Goal: Book appointment/travel/reservation: Book appointment/travel/reservation

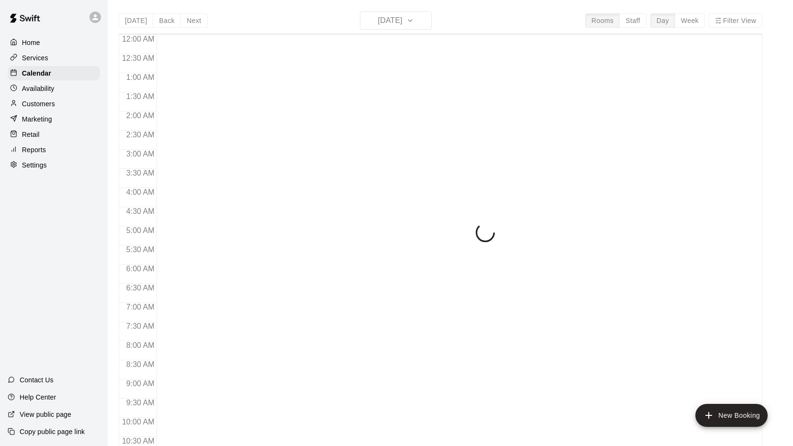
scroll to position [497, 0]
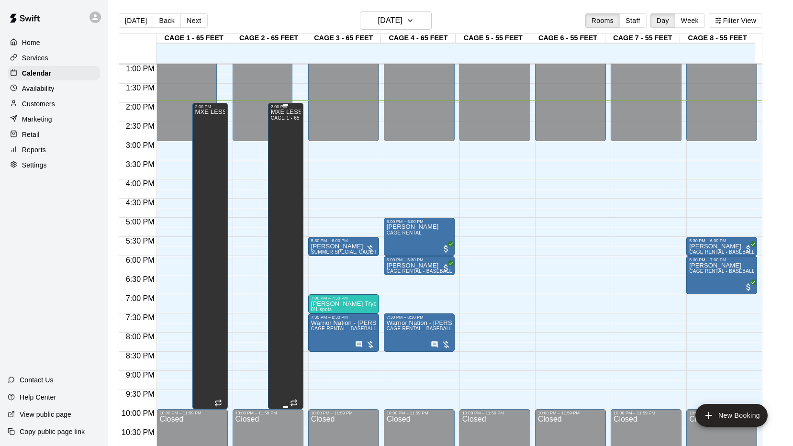
click at [284, 120] on span "CAGE 1 - 65 FEET, CAGE 2 - 65 FEET" at bounding box center [315, 117] width 89 height 5
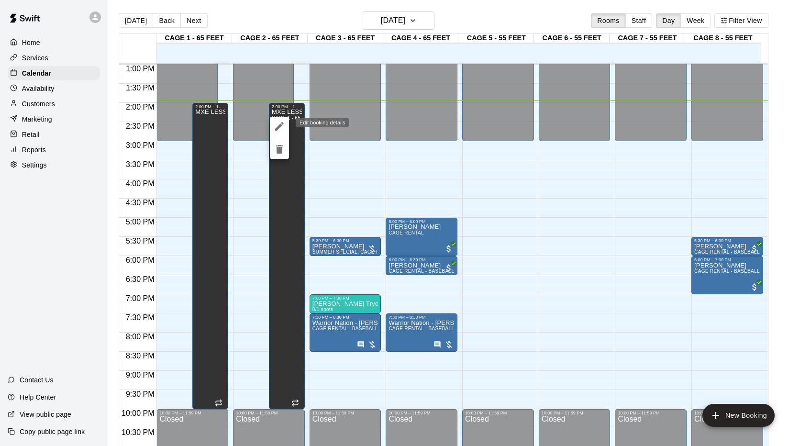
click at [280, 122] on icon "edit" at bounding box center [279, 126] width 11 height 11
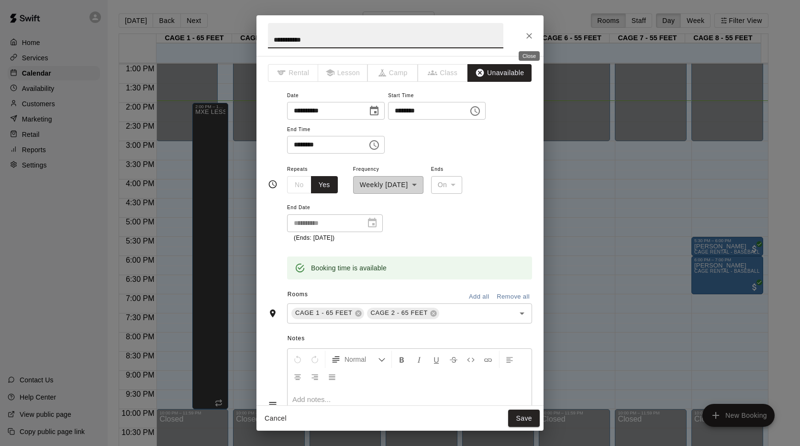
click at [529, 37] on icon "Close" at bounding box center [530, 36] width 10 height 10
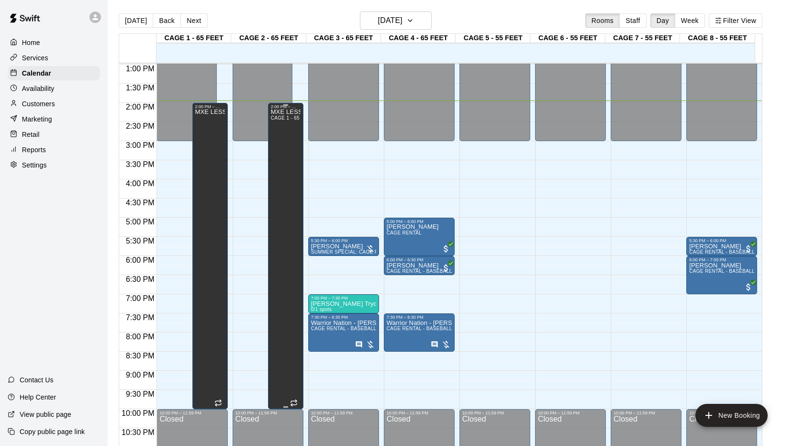
click at [281, 145] on div "MXE LESSONS CAGE 1 - 65 FEET, CAGE 2 - 65 FEET" at bounding box center [286, 332] width 30 height 446
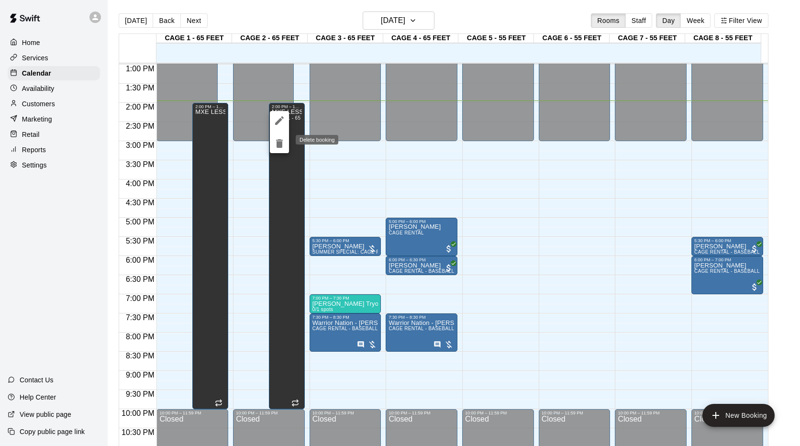
drag, startPoint x: 281, startPoint y: 145, endPoint x: 276, endPoint y: 143, distance: 5.9
click at [276, 143] on icon "delete" at bounding box center [279, 143] width 11 height 11
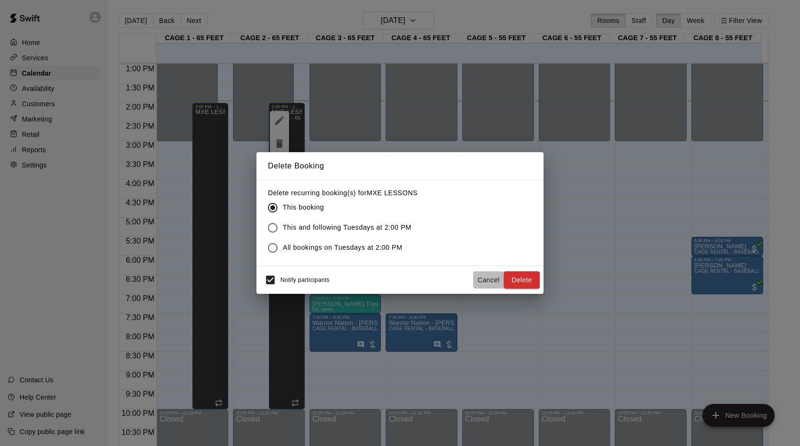
click at [494, 278] on button "Cancel" at bounding box center [488, 280] width 31 height 18
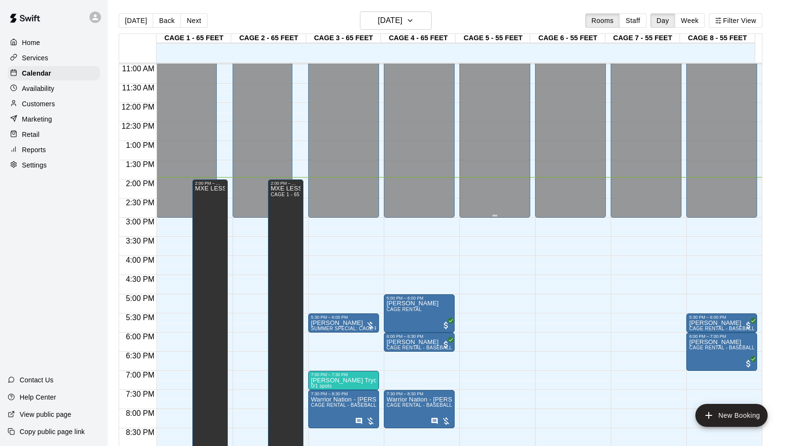
scroll to position [287, 0]
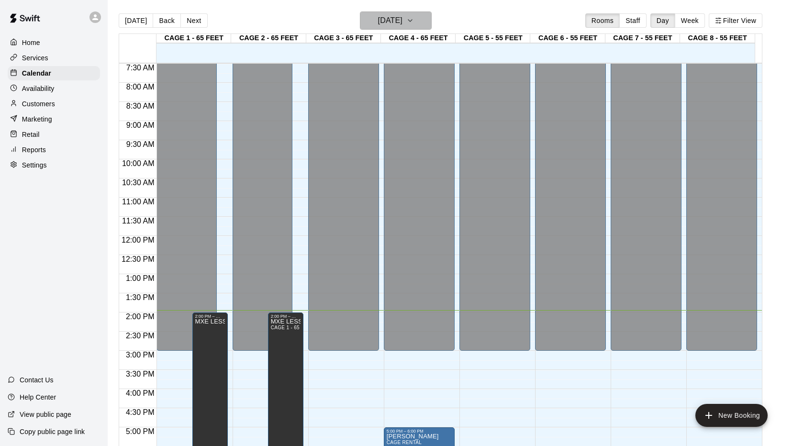
click at [414, 22] on icon "button" at bounding box center [410, 20] width 8 height 11
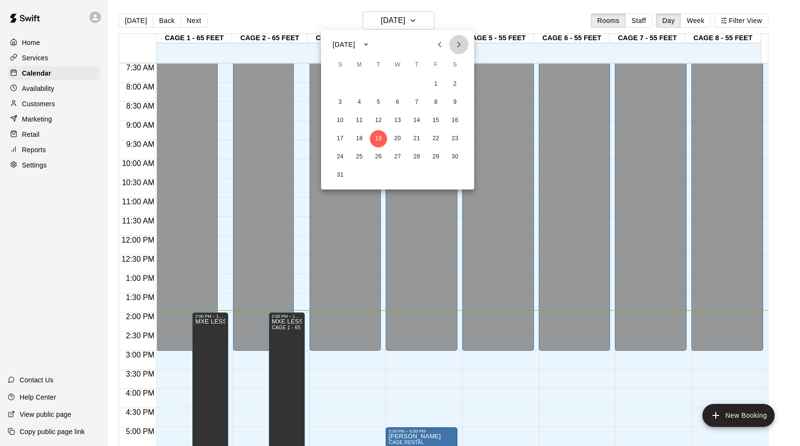
click at [458, 46] on icon "Next month" at bounding box center [458, 44] width 11 height 11
click at [357, 83] on button "1" at bounding box center [359, 84] width 17 height 17
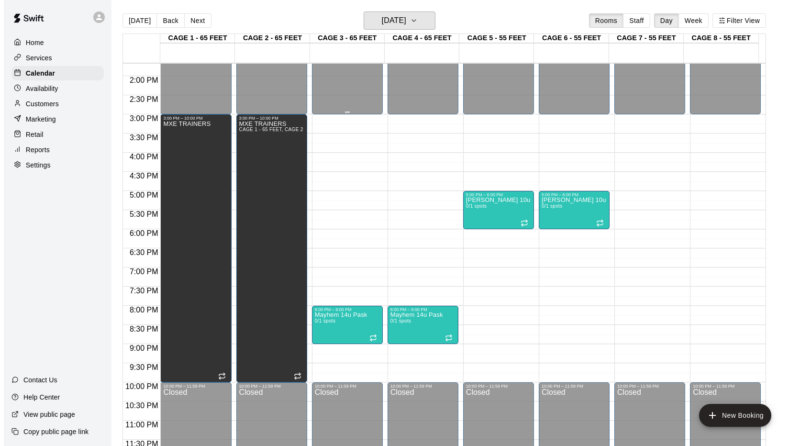
scroll to position [527, 0]
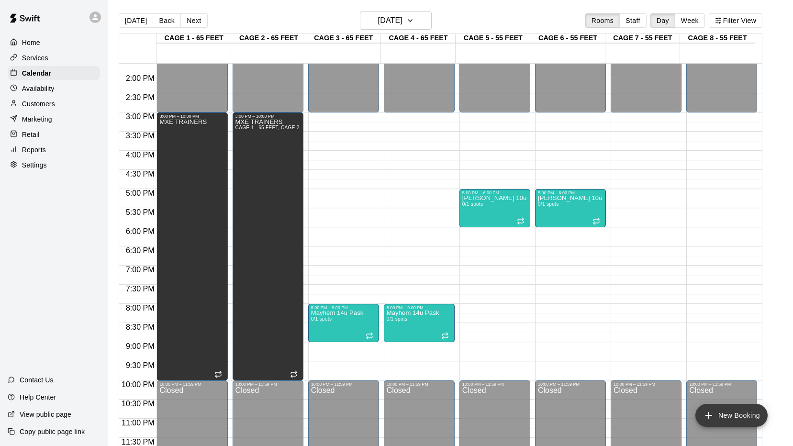
click at [707, 412] on icon "add" at bounding box center [708, 415] width 11 height 11
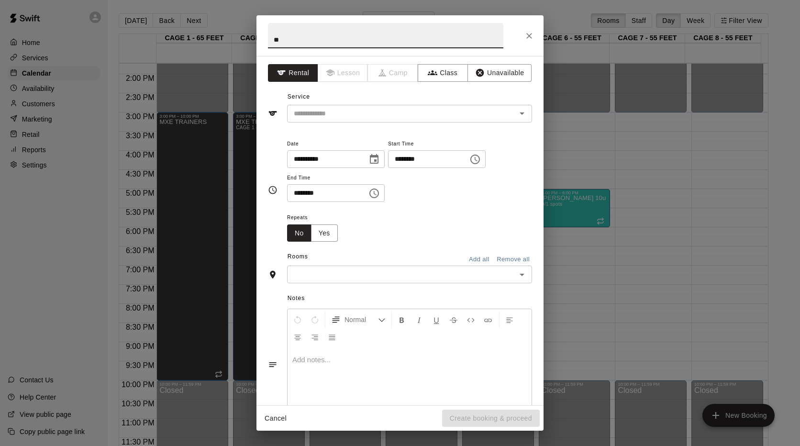
type input "*"
type input "**********"
click at [506, 74] on button "Unavailable" at bounding box center [500, 73] width 64 height 18
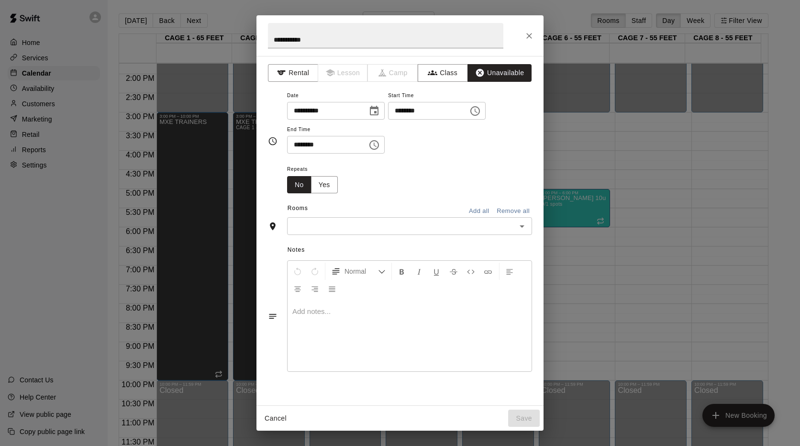
click at [410, 112] on input "********" at bounding box center [425, 111] width 74 height 18
type input "********"
click at [319, 179] on button "Yes" at bounding box center [324, 185] width 27 height 18
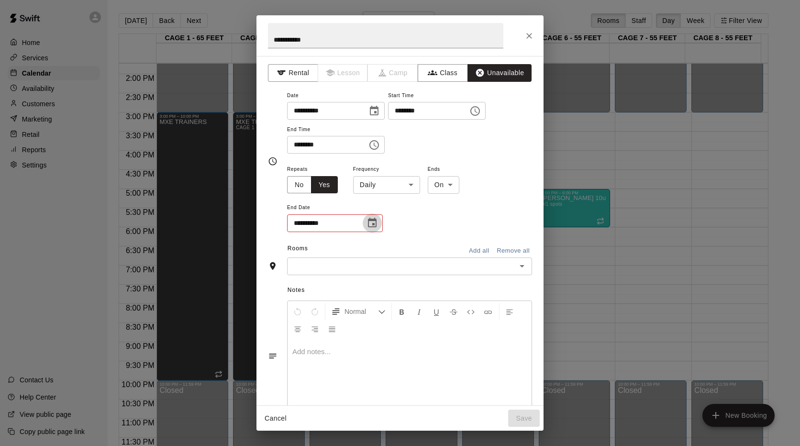
click at [370, 227] on icon "Choose date" at bounding box center [372, 223] width 9 height 10
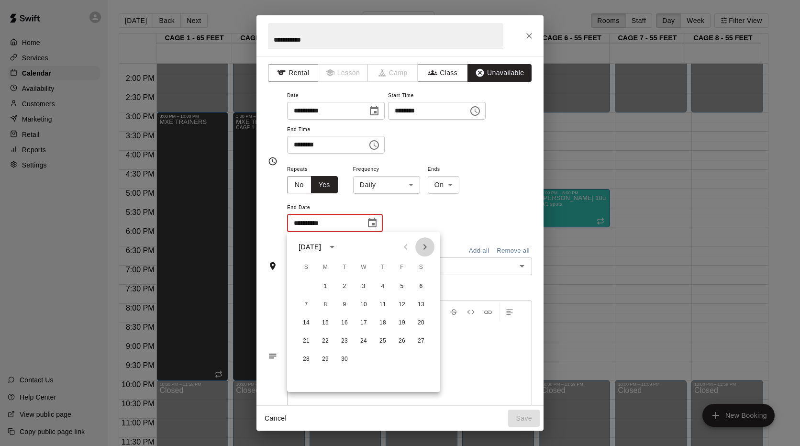
click at [430, 246] on icon "Next month" at bounding box center [424, 246] width 11 height 11
click at [429, 246] on icon "Next month" at bounding box center [424, 246] width 11 height 11
click at [411, 246] on icon "Previous month" at bounding box center [405, 246] width 11 height 11
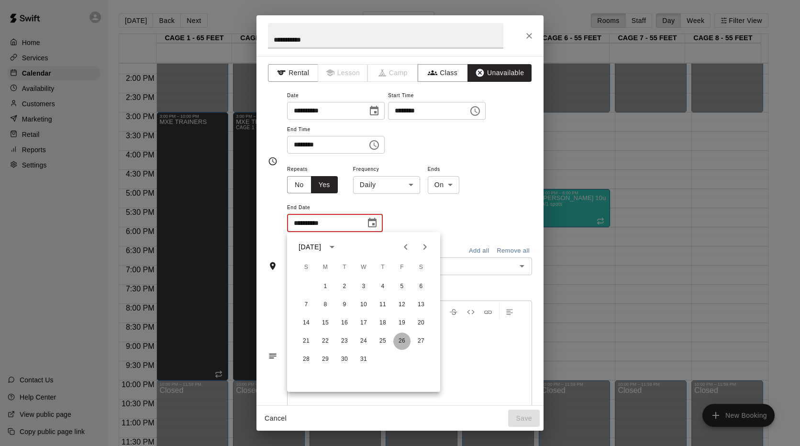
click at [399, 342] on button "26" at bounding box center [401, 341] width 17 height 17
type input "**********"
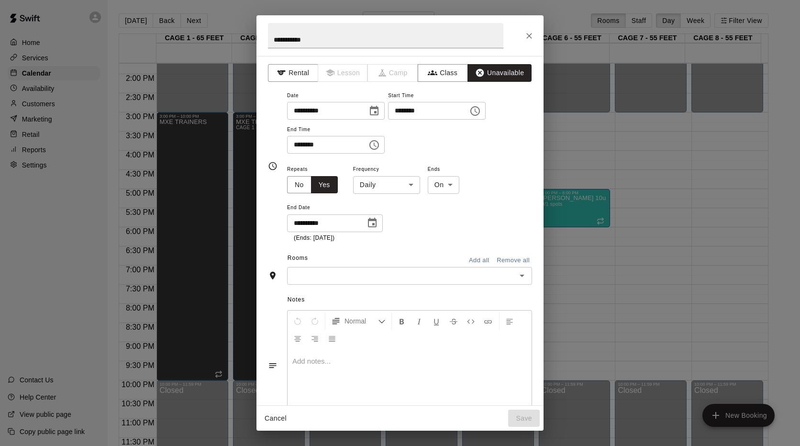
click at [516, 281] on div at bounding box center [522, 275] width 12 height 13
click at [517, 274] on icon "Open" at bounding box center [521, 275] width 11 height 11
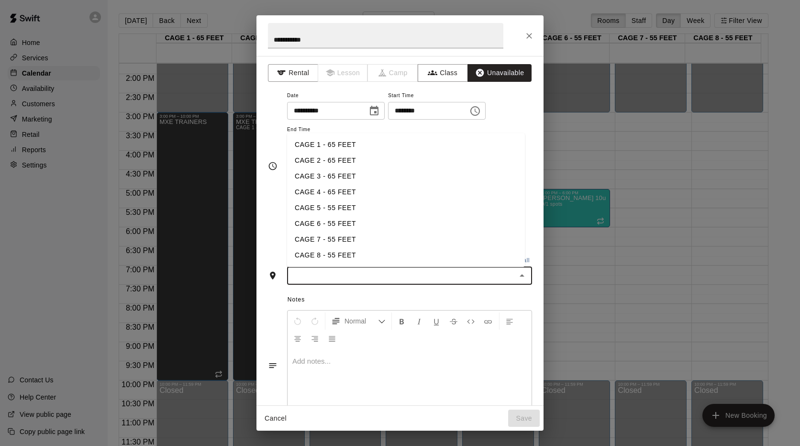
click at [341, 254] on li "CAGE 8 - 55 FEET" at bounding box center [406, 255] width 238 height 16
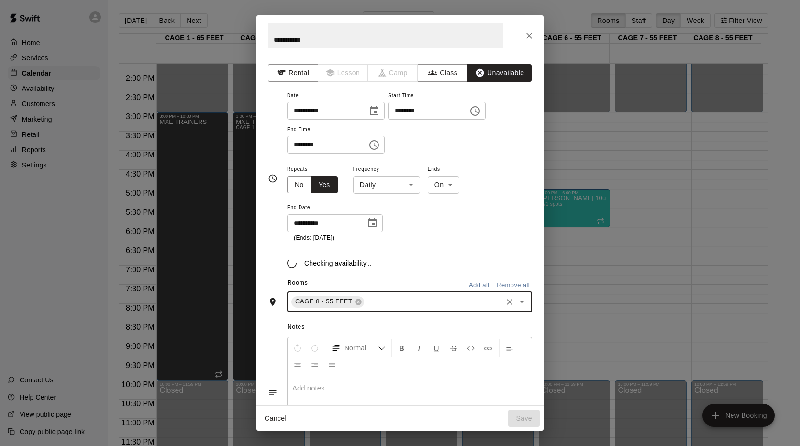
click at [410, 191] on body "Home Services Calendar Availability Customers Marketing Retail Reports Settings…" at bounding box center [400, 230] width 800 height 461
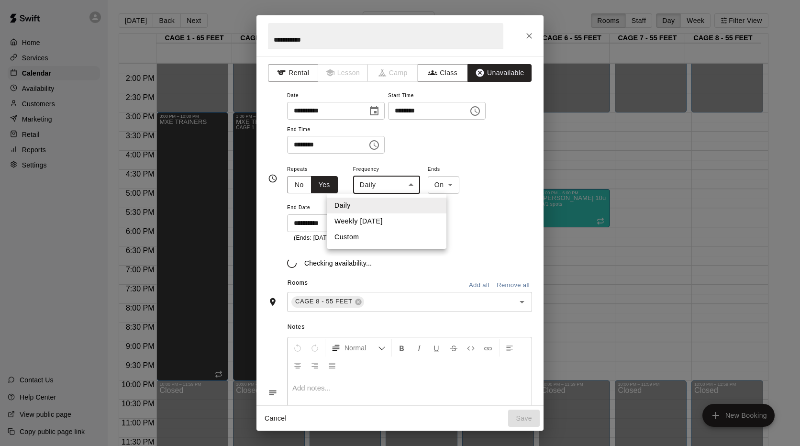
click at [391, 217] on li "Weekly on Monday" at bounding box center [387, 221] width 120 height 16
type input "******"
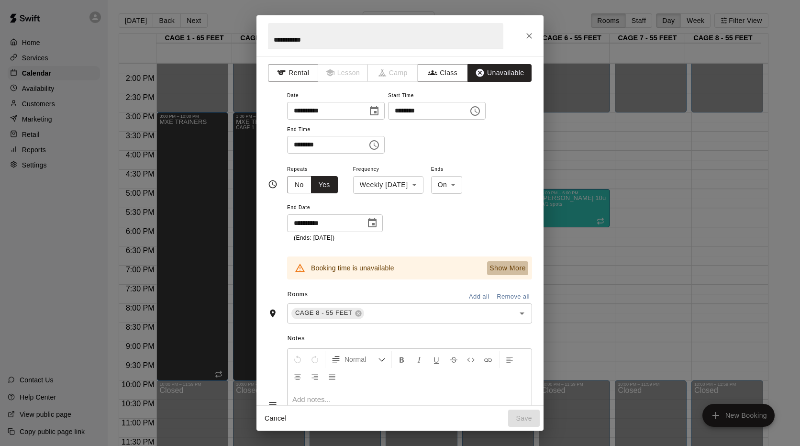
click at [505, 265] on p "Show More" at bounding box center [508, 268] width 36 height 10
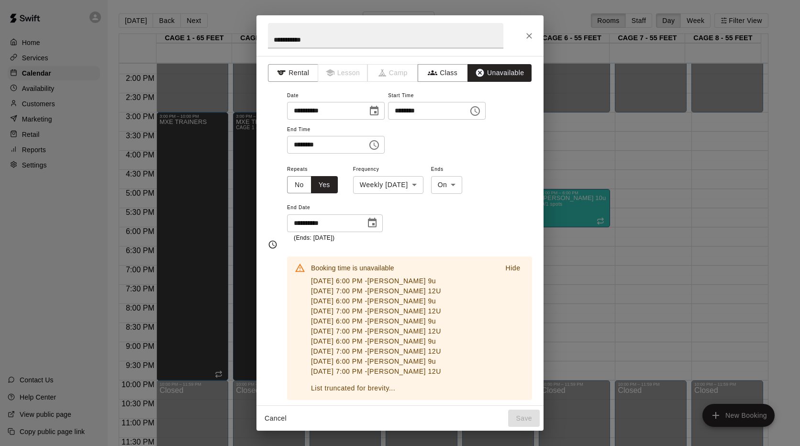
click at [505, 265] on p "Hide" at bounding box center [512, 268] width 15 height 10
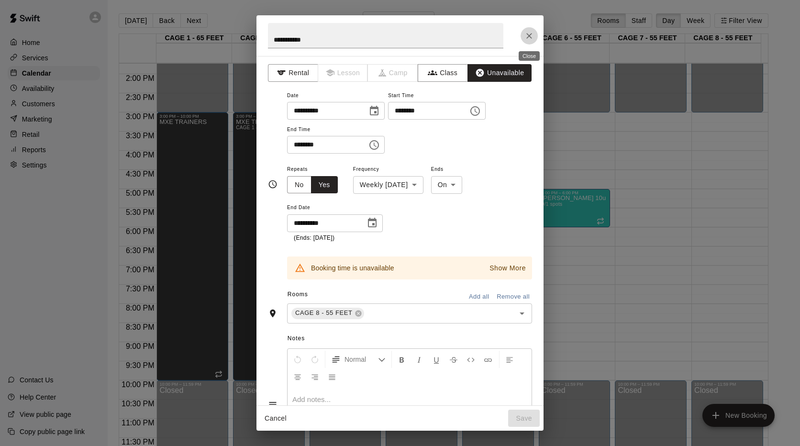
click at [532, 36] on icon "Close" at bounding box center [530, 36] width 10 height 10
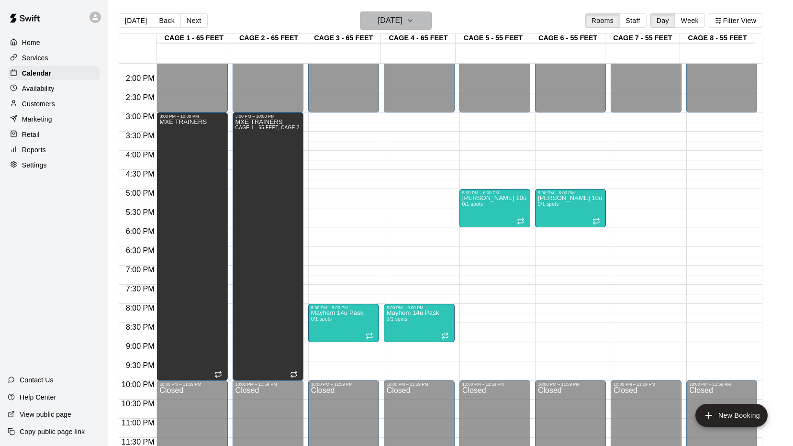
click at [414, 17] on icon "button" at bounding box center [410, 20] width 8 height 11
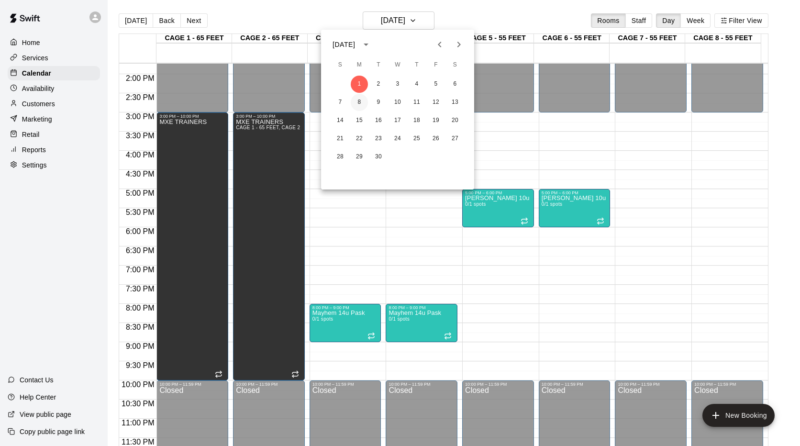
click at [359, 102] on button "8" at bounding box center [359, 102] width 17 height 17
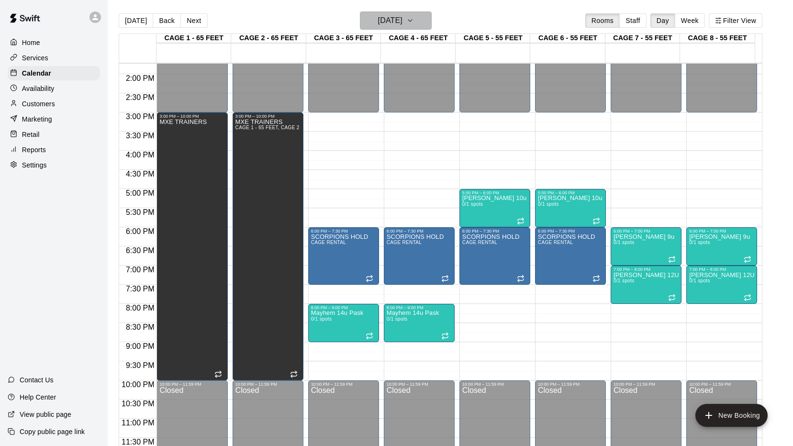
click at [414, 18] on icon "button" at bounding box center [410, 20] width 8 height 11
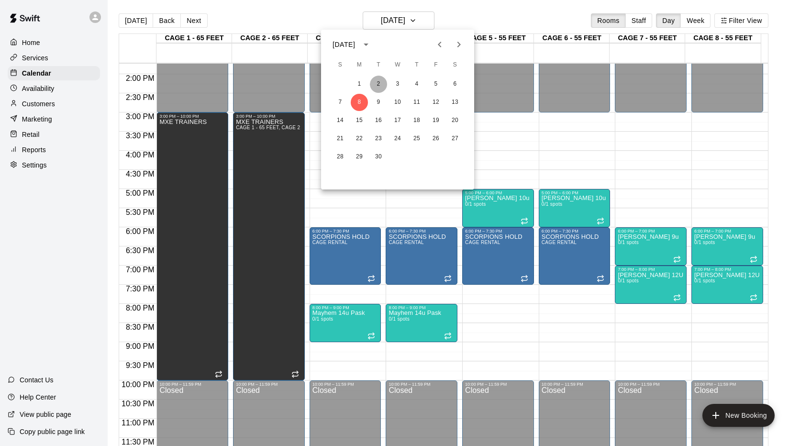
click at [381, 83] on button "2" at bounding box center [378, 84] width 17 height 17
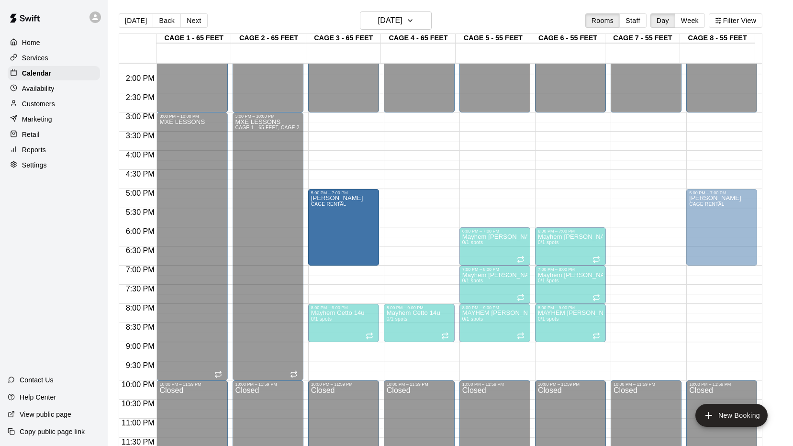
drag, startPoint x: 633, startPoint y: 199, endPoint x: 364, endPoint y: 201, distance: 268.5
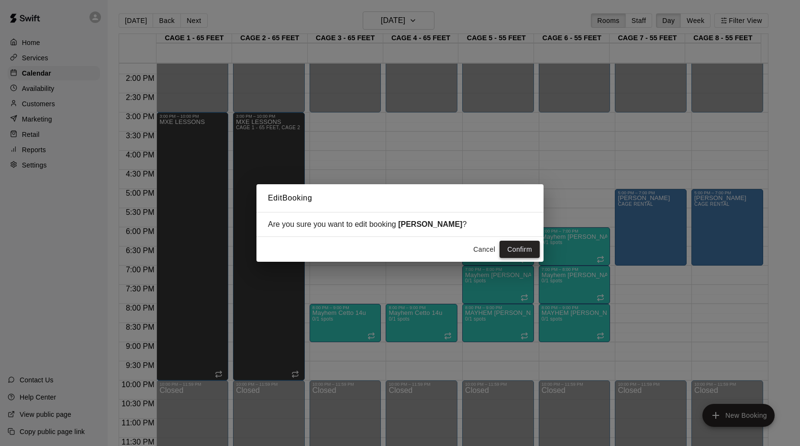
click at [519, 255] on button "Confirm" at bounding box center [520, 250] width 40 height 18
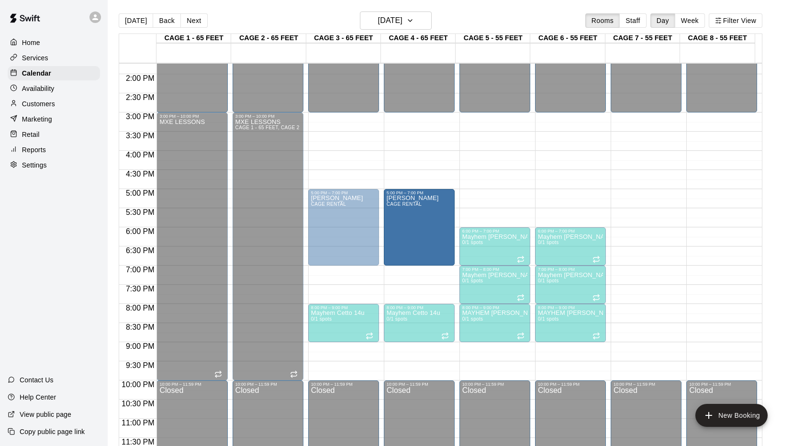
drag, startPoint x: 705, startPoint y: 229, endPoint x: 443, endPoint y: 232, distance: 261.9
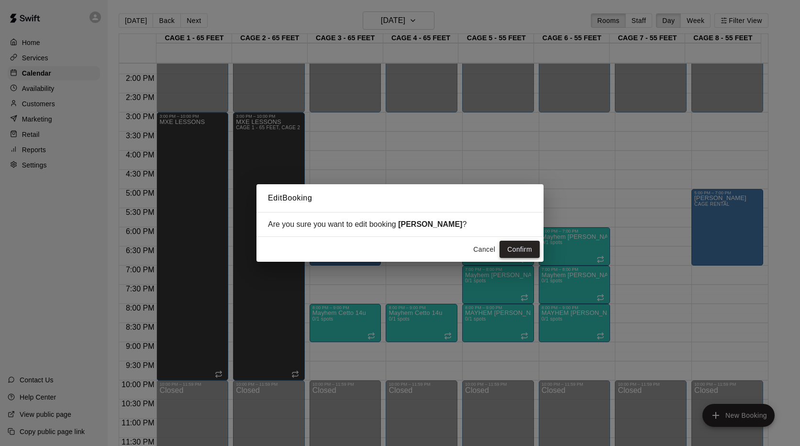
click at [511, 247] on button "Confirm" at bounding box center [520, 250] width 40 height 18
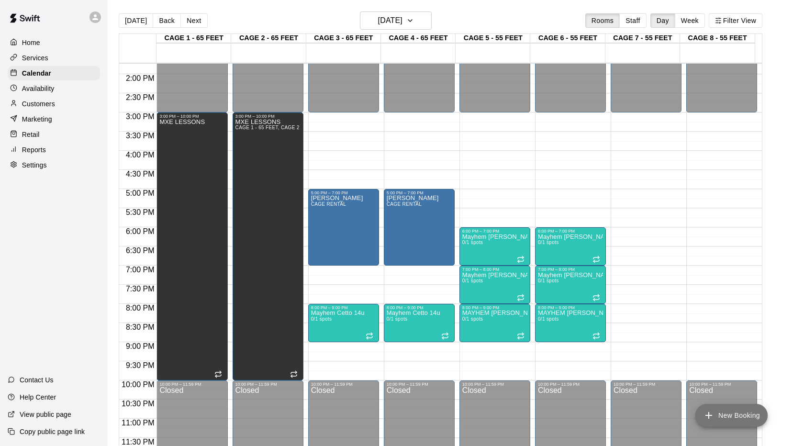
click at [714, 415] on icon "add" at bounding box center [708, 415] width 11 height 11
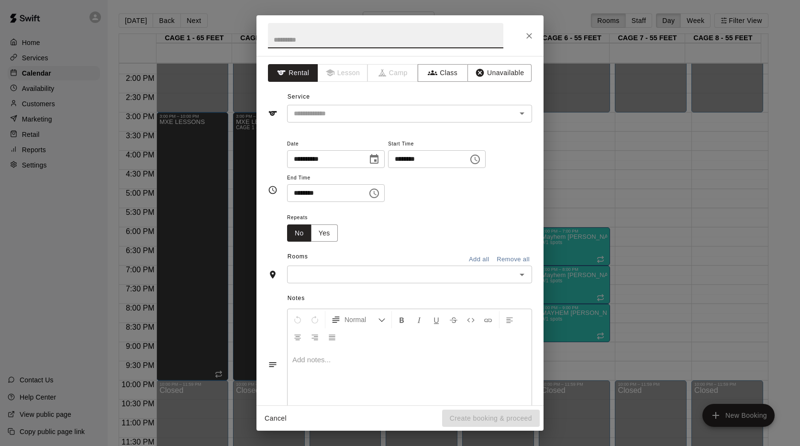
click at [419, 42] on input "text" at bounding box center [386, 35] width 236 height 25
type input "**********"
click at [484, 68] on button "Unavailable" at bounding box center [500, 73] width 64 height 18
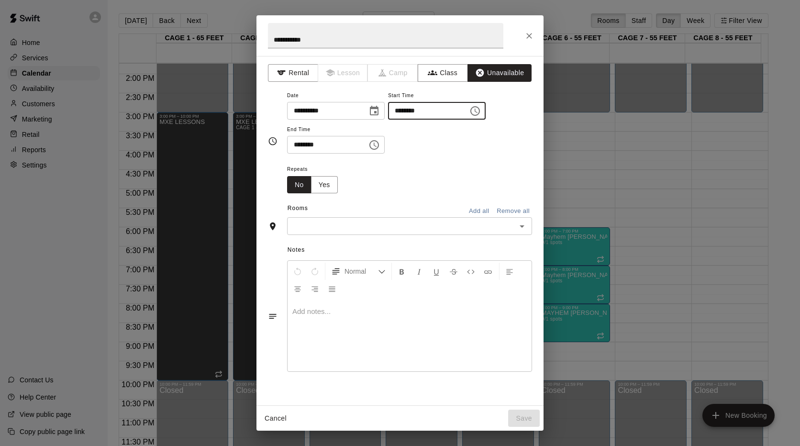
click at [462, 110] on input "********" at bounding box center [425, 111] width 74 height 18
type input "********"
click at [298, 147] on input "********" at bounding box center [324, 145] width 74 height 18
type input "********"
click at [325, 180] on button "Yes" at bounding box center [324, 185] width 27 height 18
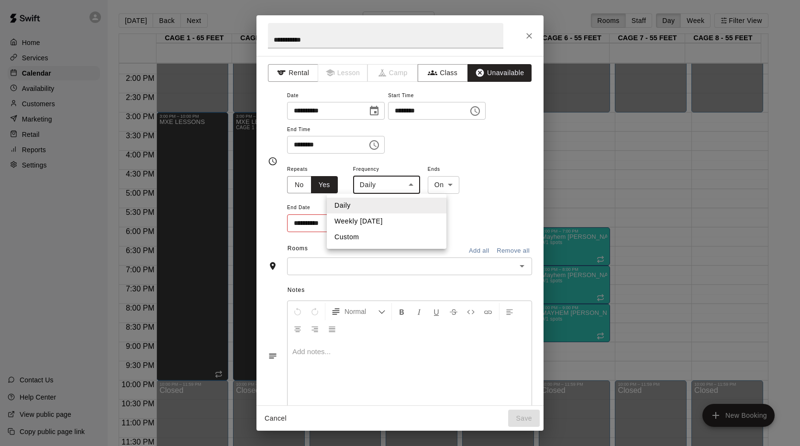
click at [396, 188] on body "Home Services Calendar Availability Customers Marketing Retail Reports Settings…" at bounding box center [400, 230] width 800 height 461
click at [380, 220] on li "Weekly on Tuesday" at bounding box center [387, 221] width 120 height 16
type input "******"
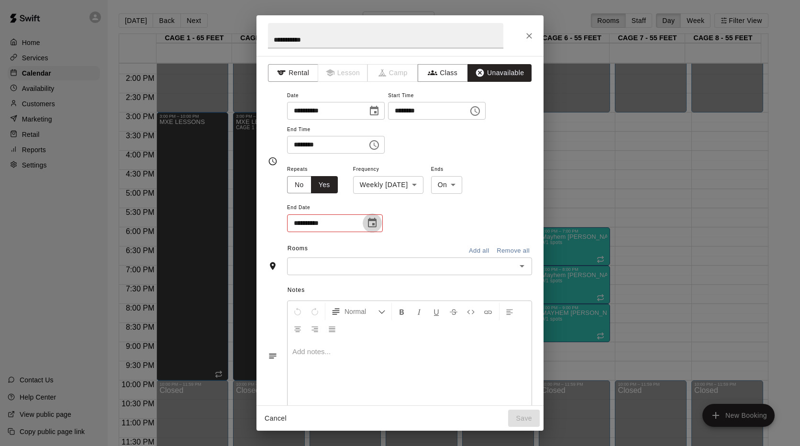
click at [377, 222] on icon "Choose date" at bounding box center [372, 222] width 11 height 11
click at [426, 245] on icon "Next month" at bounding box center [424, 246] width 11 height 11
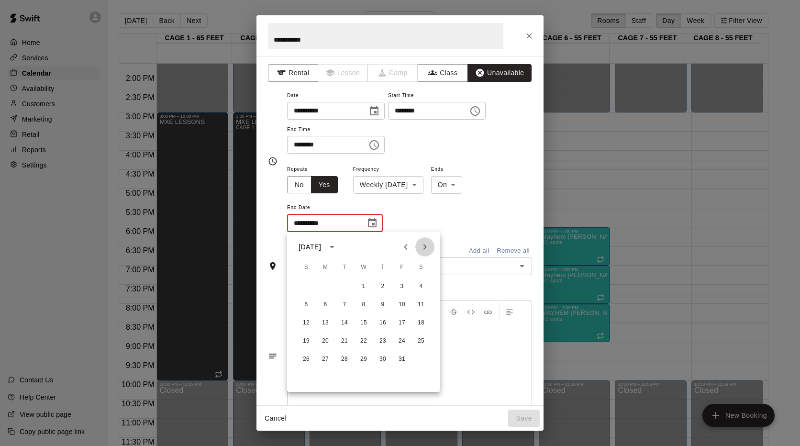
click at [426, 245] on icon "Next month" at bounding box center [424, 246] width 11 height 11
click at [346, 356] on button "30" at bounding box center [344, 359] width 17 height 17
type input "**********"
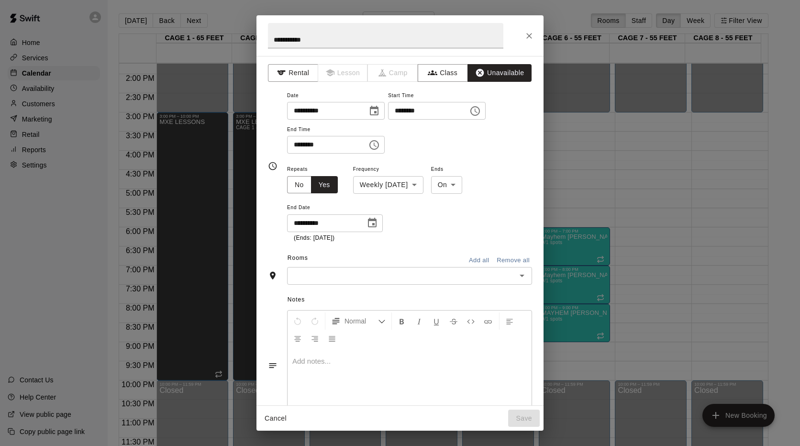
click at [514, 205] on div "**********" at bounding box center [409, 202] width 245 height 79
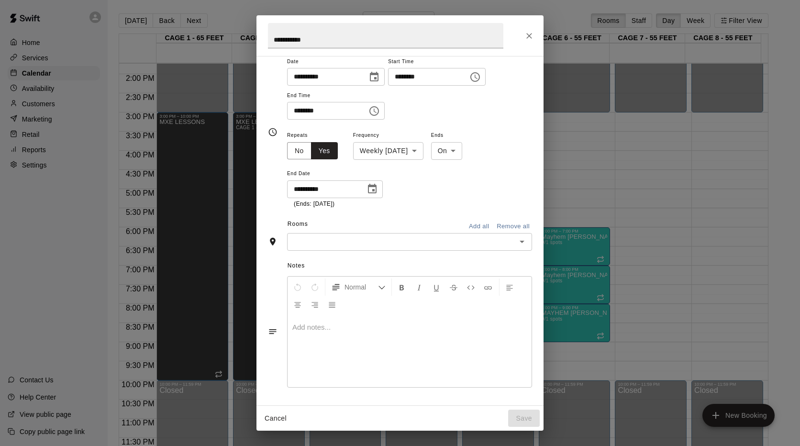
click at [506, 246] on input "text" at bounding box center [402, 242] width 224 height 12
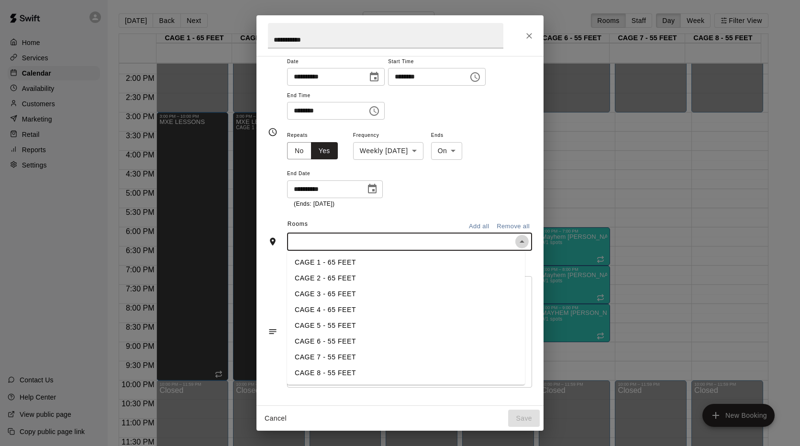
click at [517, 241] on icon "Close" at bounding box center [521, 241] width 11 height 11
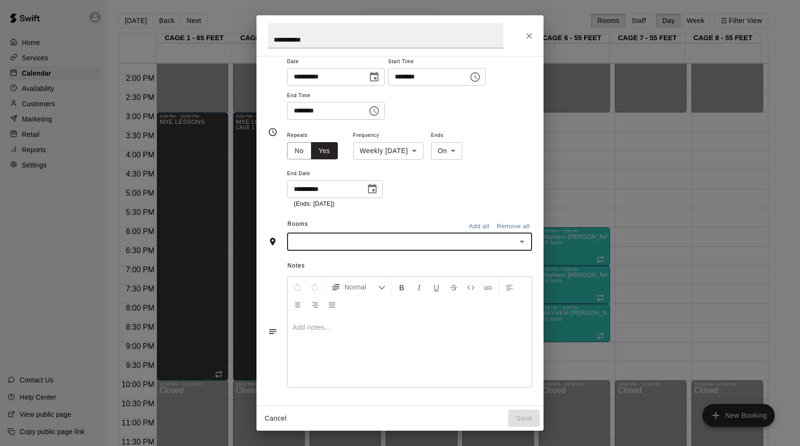
click at [520, 243] on icon "Open" at bounding box center [522, 242] width 5 height 2
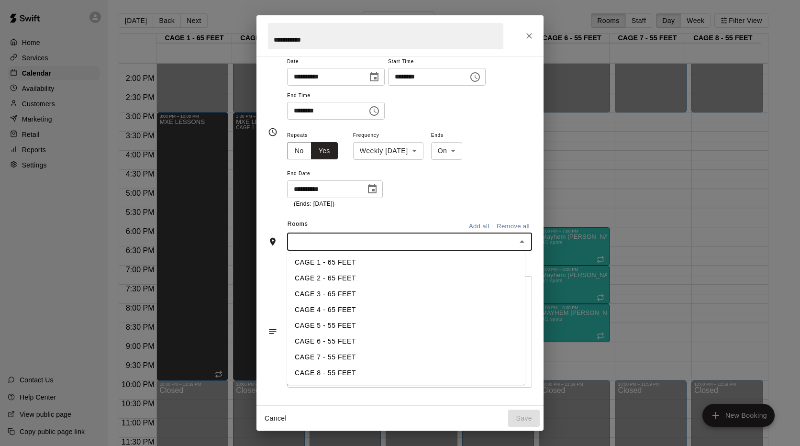
click at [323, 372] on li "CAGE 8 - 55 FEET" at bounding box center [406, 373] width 238 height 16
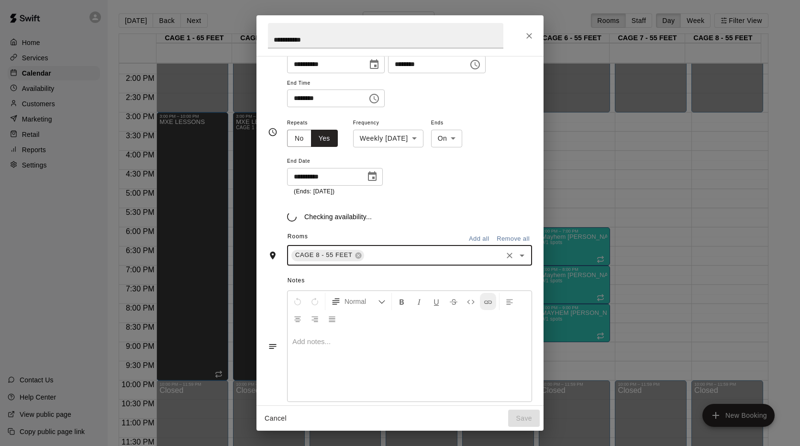
scroll to position [52, 0]
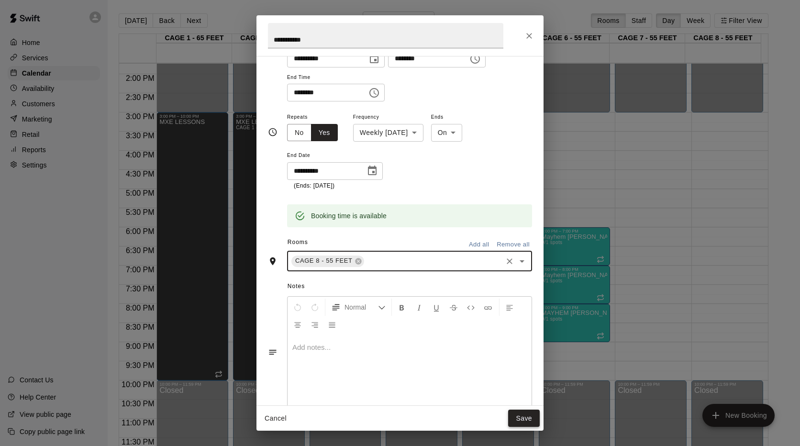
click at [526, 413] on button "Save" at bounding box center [524, 419] width 32 height 18
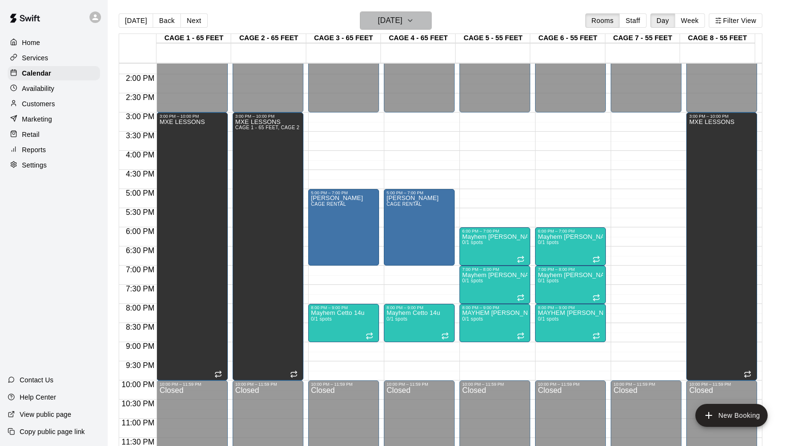
click at [414, 17] on icon "button" at bounding box center [410, 20] width 8 height 11
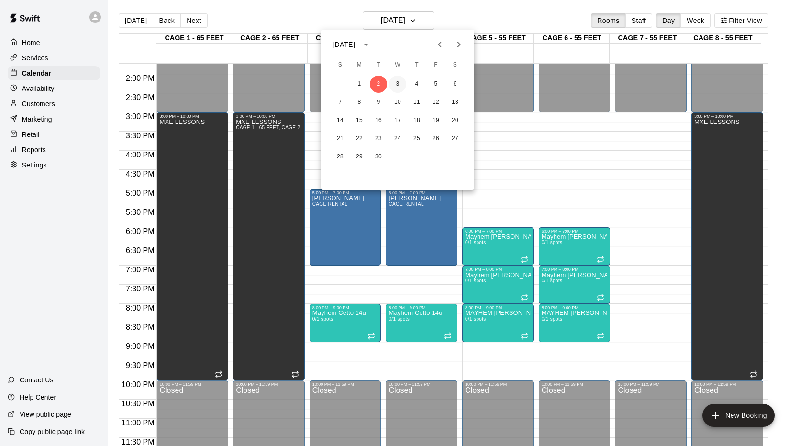
click at [395, 84] on button "3" at bounding box center [397, 84] width 17 height 17
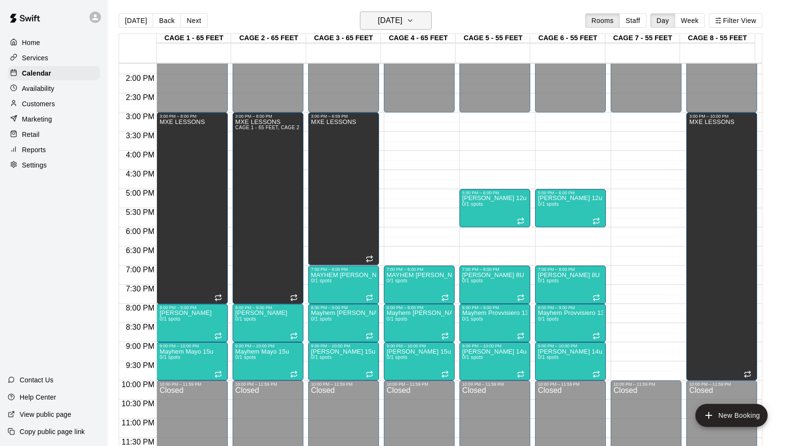
click at [414, 19] on icon "button" at bounding box center [410, 20] width 8 height 11
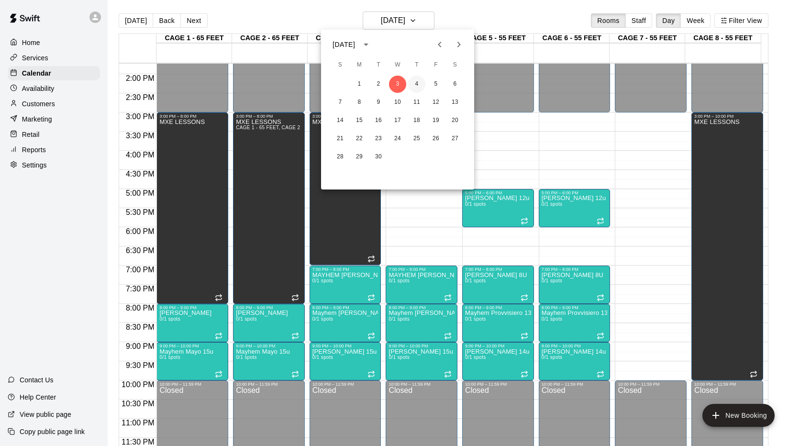
click at [417, 83] on button "4" at bounding box center [416, 84] width 17 height 17
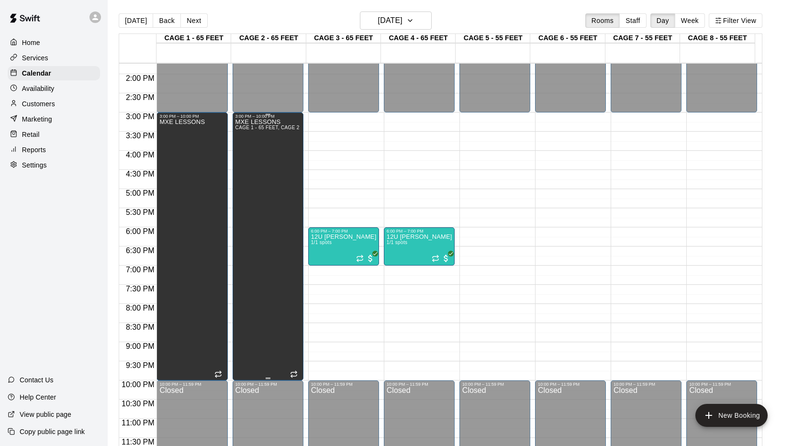
click at [288, 151] on div "MXE LESSONS CAGE 1 - 65 FEET, CAGE 2 - 65 FEET" at bounding box center [268, 342] width 65 height 446
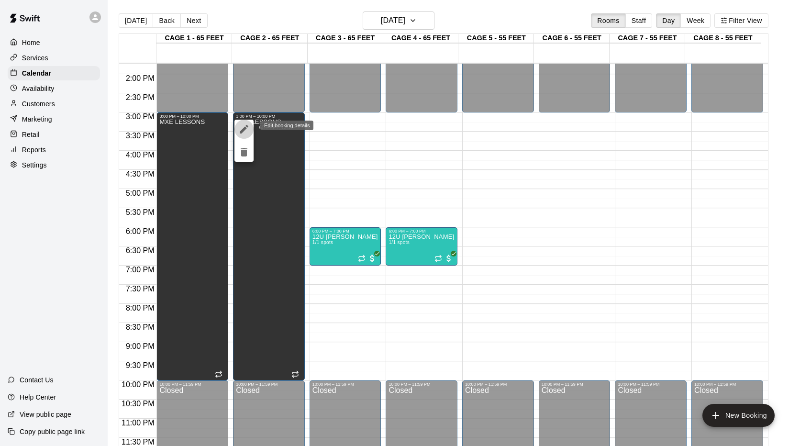
click at [248, 130] on icon "edit" at bounding box center [243, 128] width 11 height 11
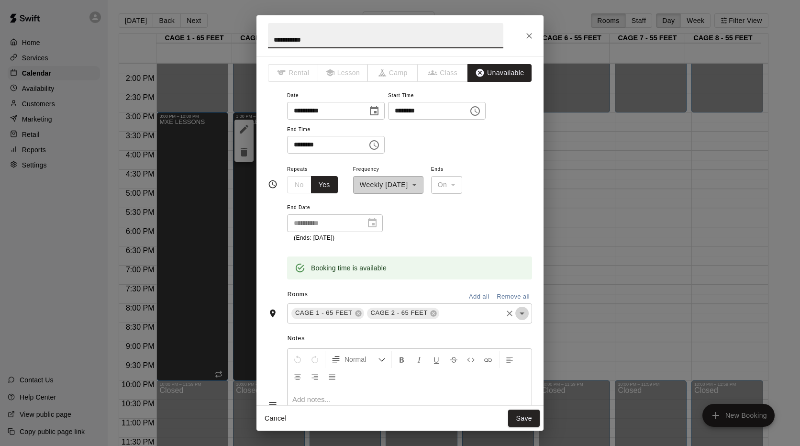
click at [516, 312] on icon "Open" at bounding box center [521, 313] width 11 height 11
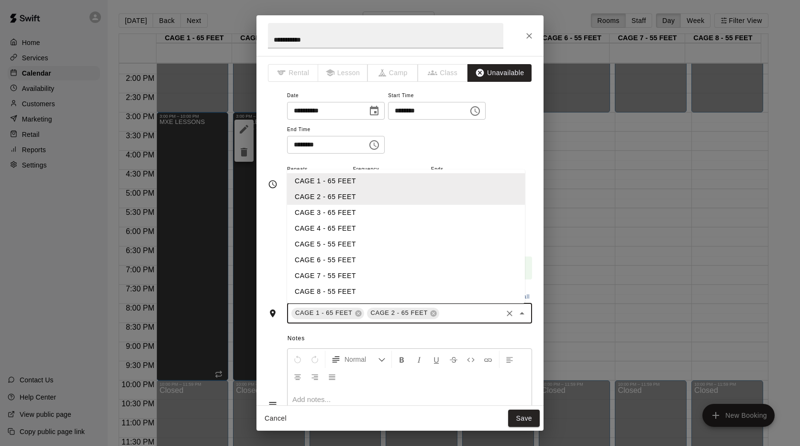
click at [355, 290] on li "CAGE 8 - 55 FEET" at bounding box center [406, 292] width 238 height 16
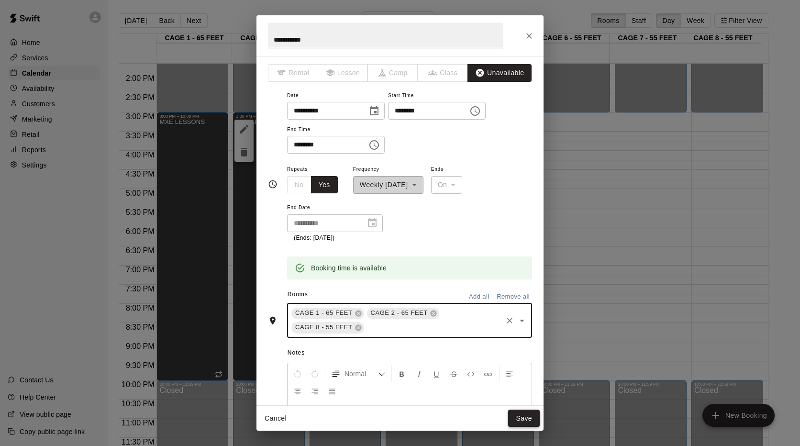
click at [516, 423] on button "Save" at bounding box center [524, 419] width 32 height 18
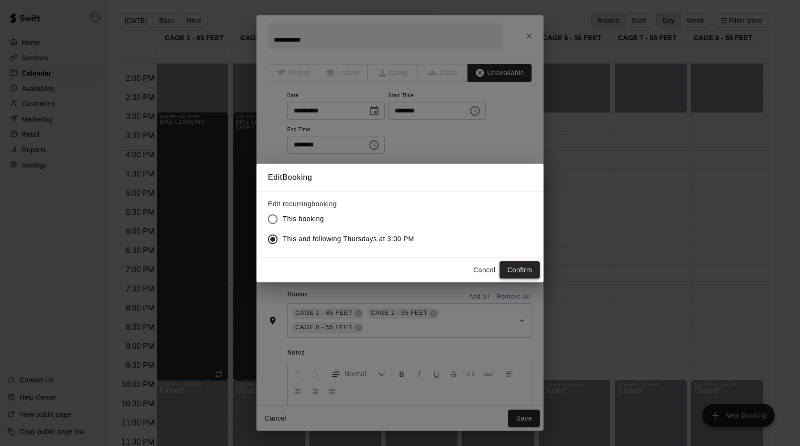
click at [516, 265] on button "Confirm" at bounding box center [520, 270] width 40 height 18
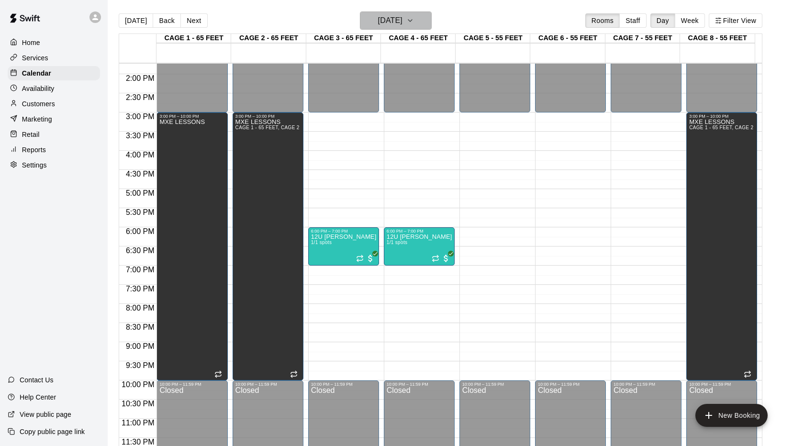
click at [414, 17] on icon "button" at bounding box center [410, 20] width 8 height 11
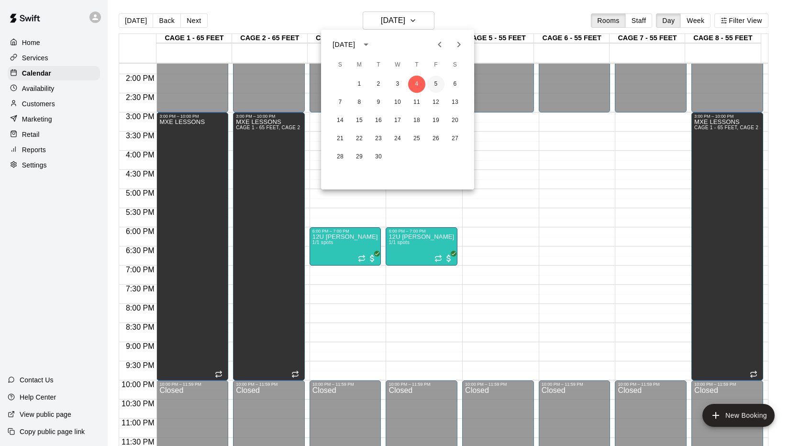
click at [438, 83] on button "5" at bounding box center [435, 84] width 17 height 17
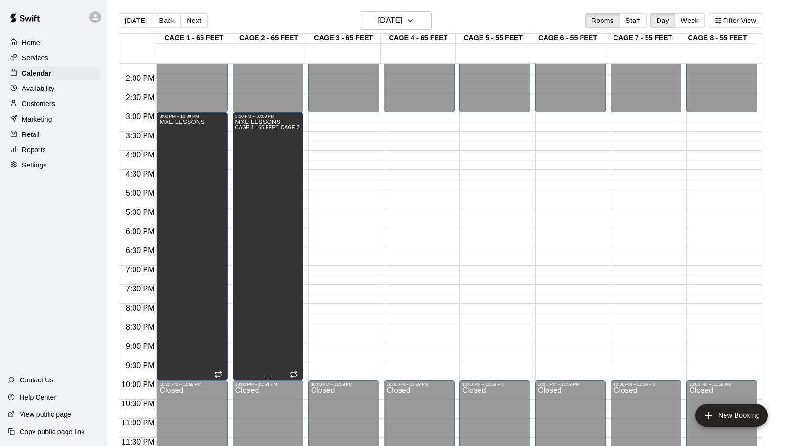
click at [254, 167] on div "MXE LESSONS CAGE 1 - 65 FEET, CAGE 2 - 65 FEET" at bounding box center [268, 342] width 65 height 446
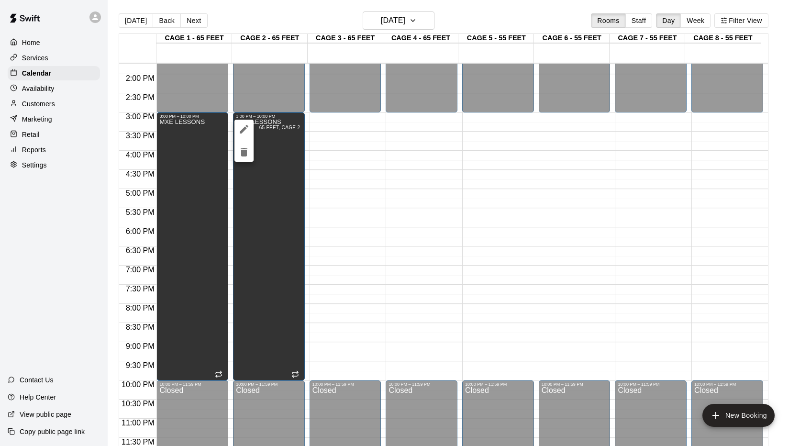
click at [243, 129] on icon "edit" at bounding box center [244, 129] width 9 height 9
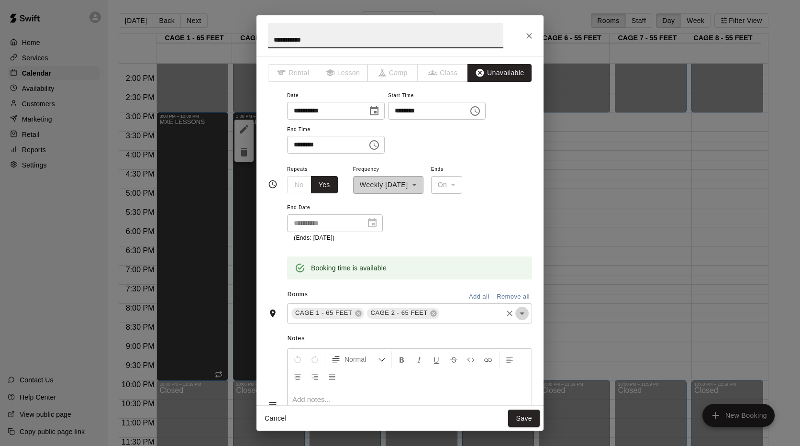
click at [519, 315] on icon "Open" at bounding box center [521, 313] width 11 height 11
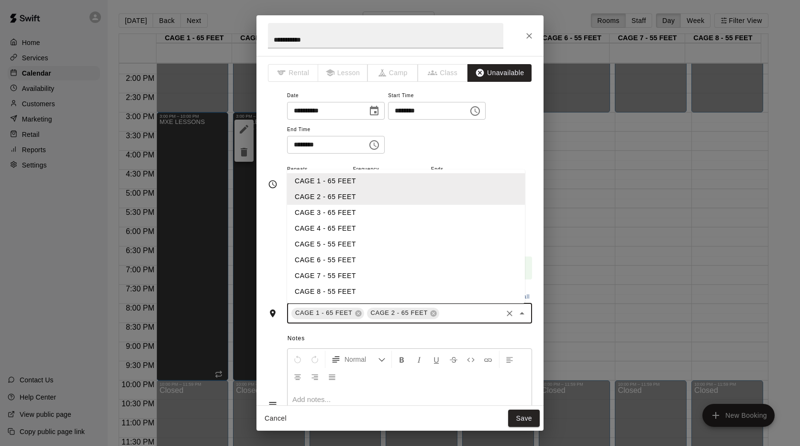
click at [314, 288] on li "CAGE 8 - 55 FEET" at bounding box center [406, 292] width 238 height 16
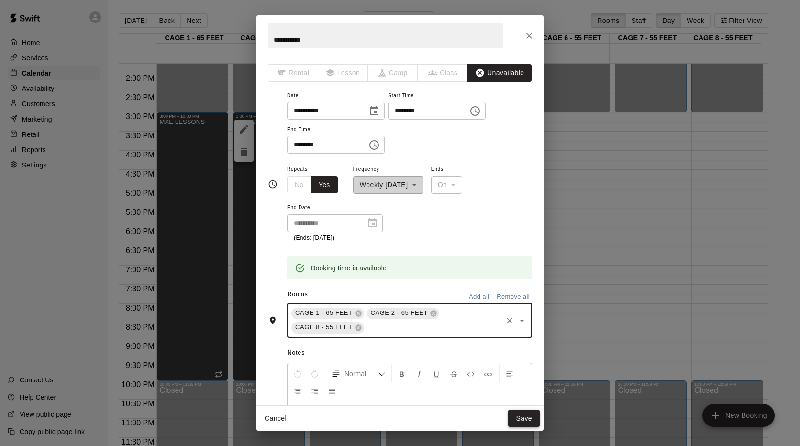
click at [525, 415] on button "Save" at bounding box center [524, 419] width 32 height 18
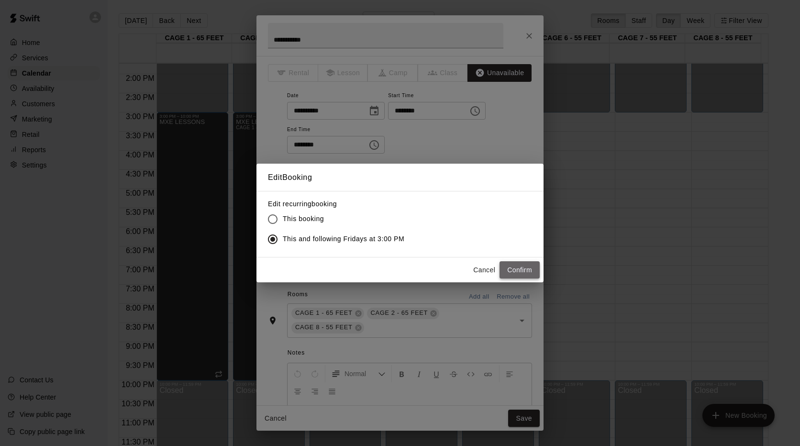
click at [513, 268] on button "Confirm" at bounding box center [520, 270] width 40 height 18
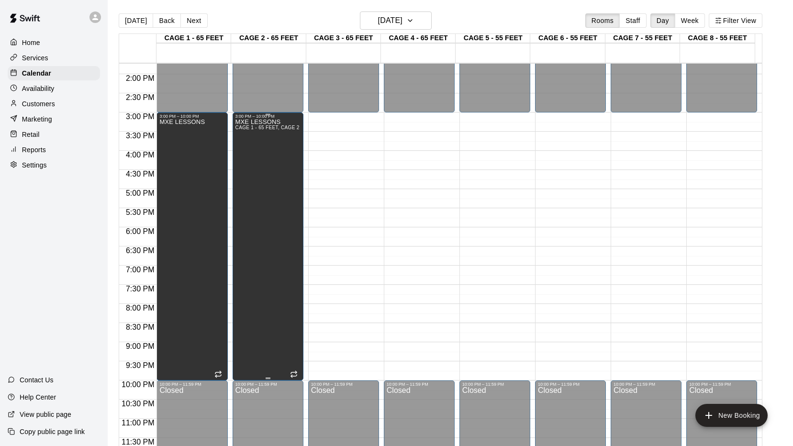
click at [291, 180] on div "MXE LESSONS CAGE 1 - 65 FEET, CAGE 2 - 65 FEET" at bounding box center [268, 342] width 65 height 446
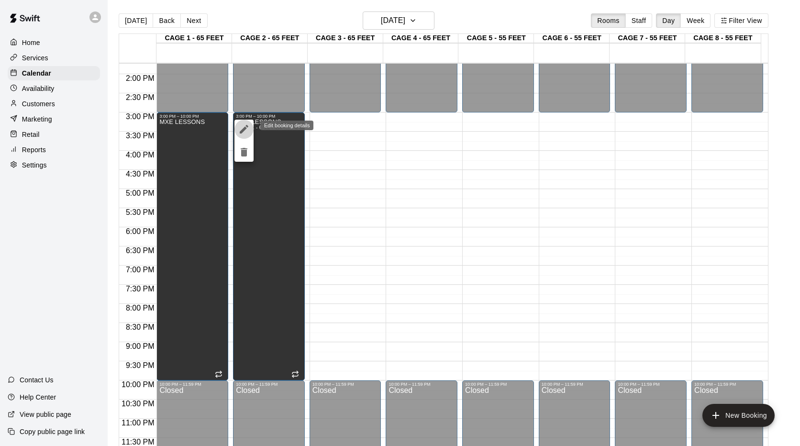
click at [243, 126] on icon "edit" at bounding box center [243, 128] width 11 height 11
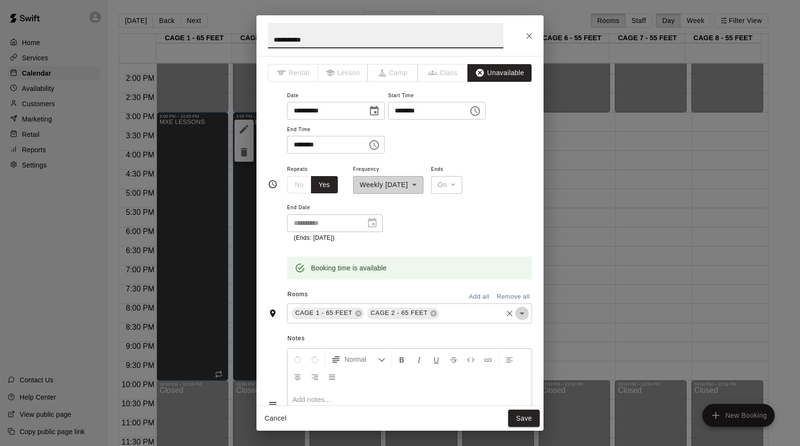
click at [520, 315] on icon "Open" at bounding box center [521, 313] width 11 height 11
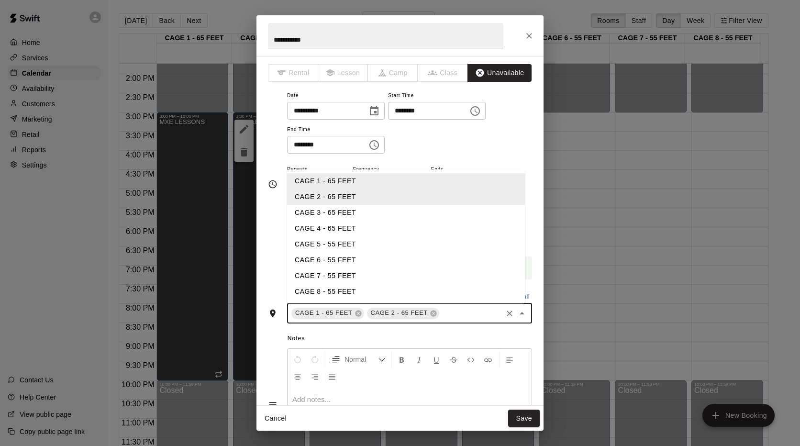
click at [337, 286] on li "CAGE 8 - 55 FEET" at bounding box center [406, 292] width 238 height 16
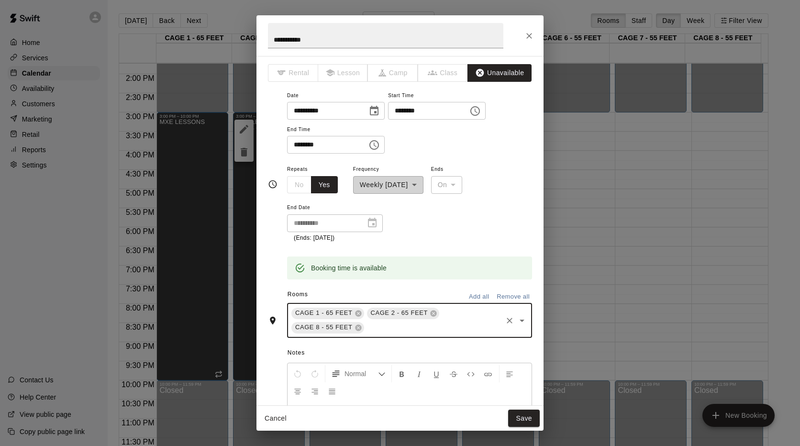
click at [444, 243] on div "Booking time is available" at bounding box center [409, 261] width 245 height 36
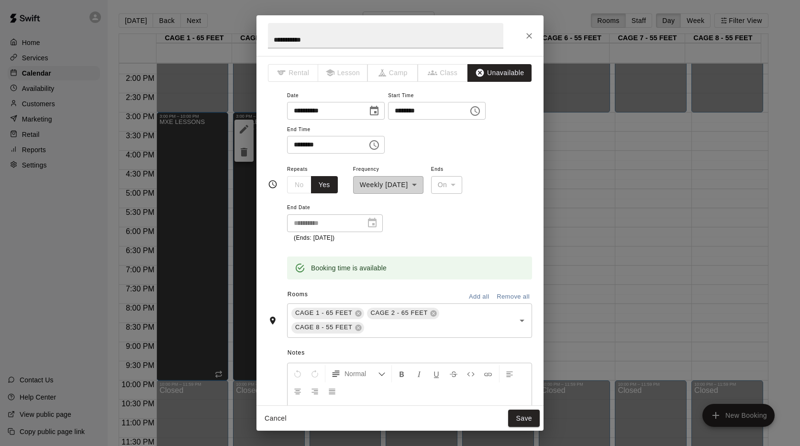
scroll to position [96, 0]
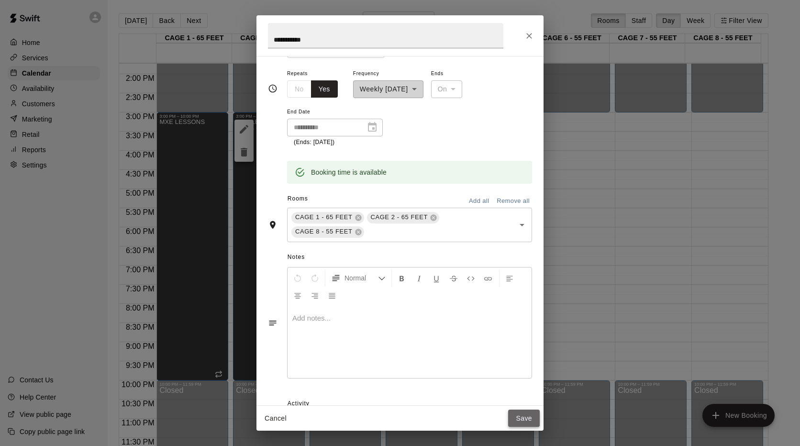
click at [531, 419] on button "Save" at bounding box center [524, 419] width 32 height 18
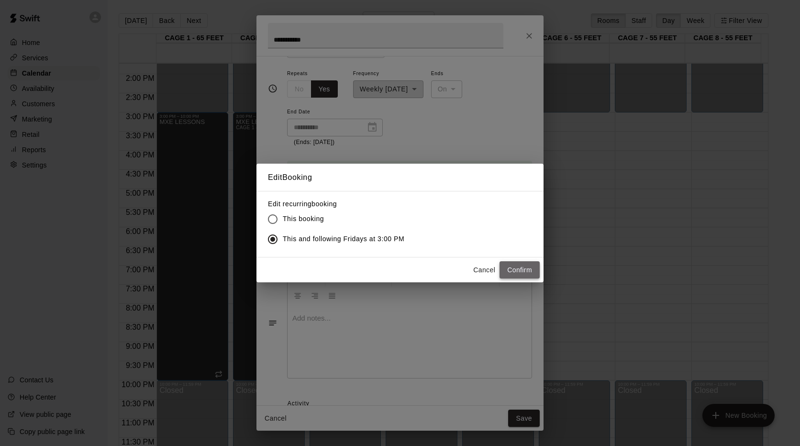
click at [515, 269] on button "Confirm" at bounding box center [520, 270] width 40 height 18
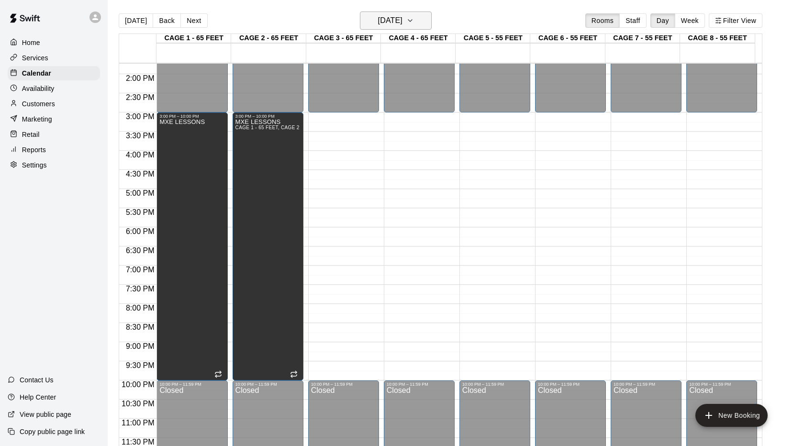
click at [414, 24] on icon "button" at bounding box center [410, 20] width 8 height 11
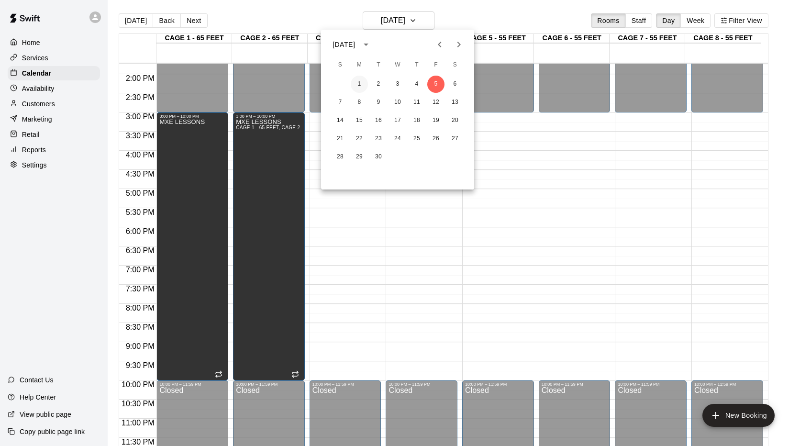
click at [362, 83] on button "1" at bounding box center [359, 84] width 17 height 17
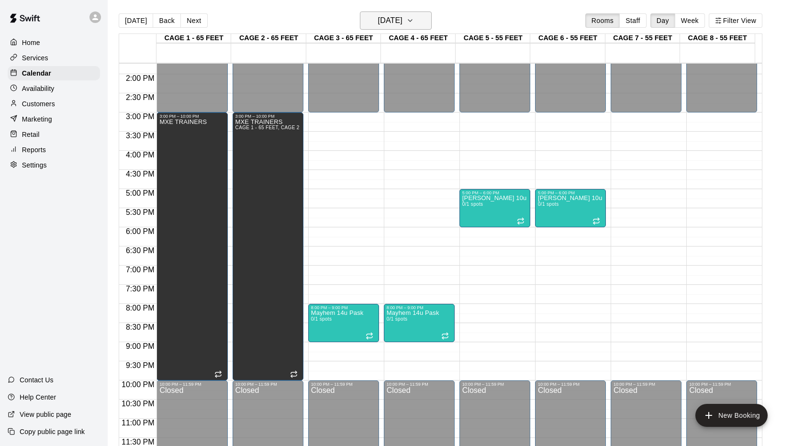
click at [414, 22] on icon "button" at bounding box center [410, 20] width 8 height 11
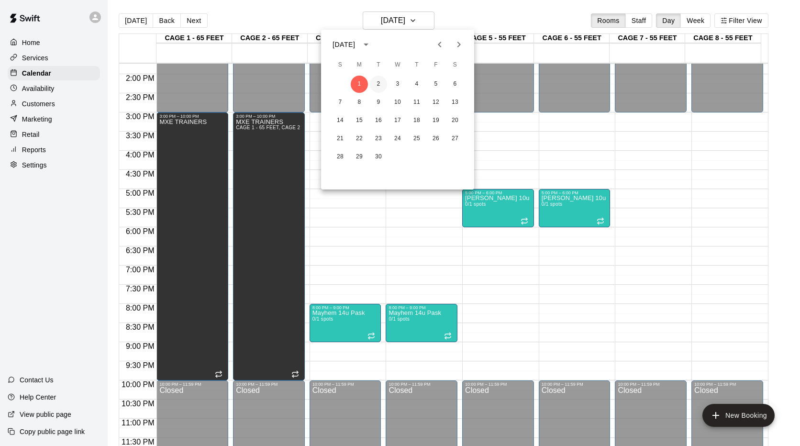
click at [382, 81] on button "2" at bounding box center [378, 84] width 17 height 17
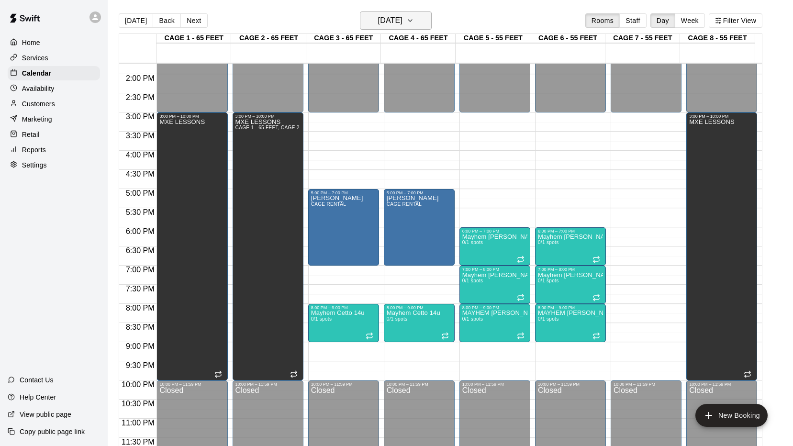
click at [412, 21] on icon "button" at bounding box center [410, 21] width 4 height 2
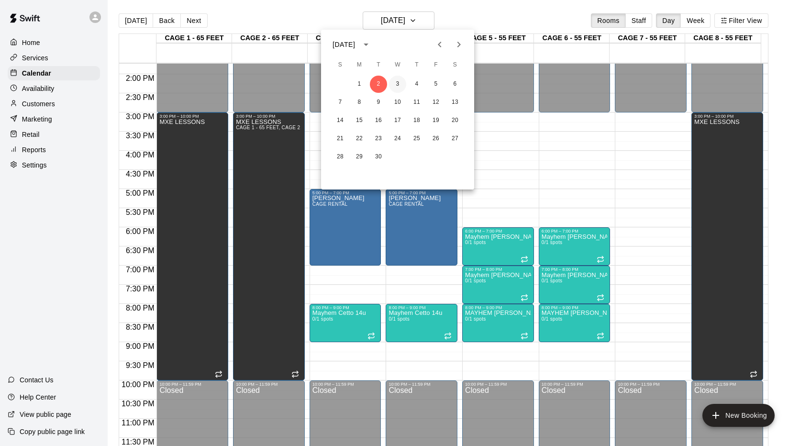
click at [396, 82] on button "3" at bounding box center [397, 84] width 17 height 17
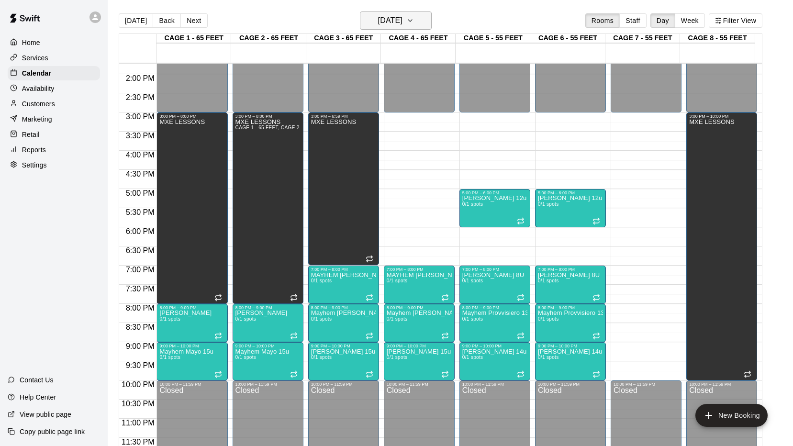
click at [432, 22] on button "[DATE]" at bounding box center [396, 20] width 72 height 18
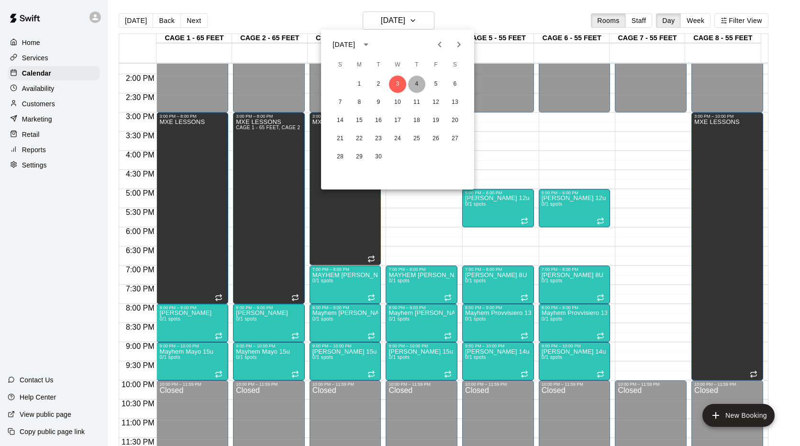
click at [416, 82] on button "4" at bounding box center [416, 84] width 17 height 17
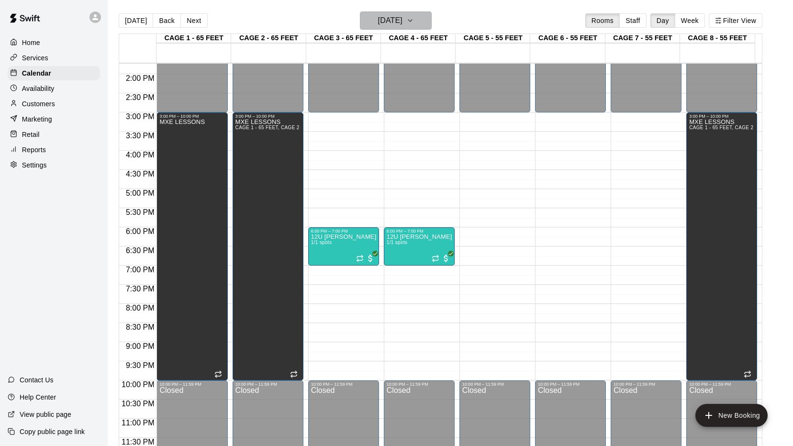
click at [414, 20] on icon "button" at bounding box center [410, 20] width 8 height 11
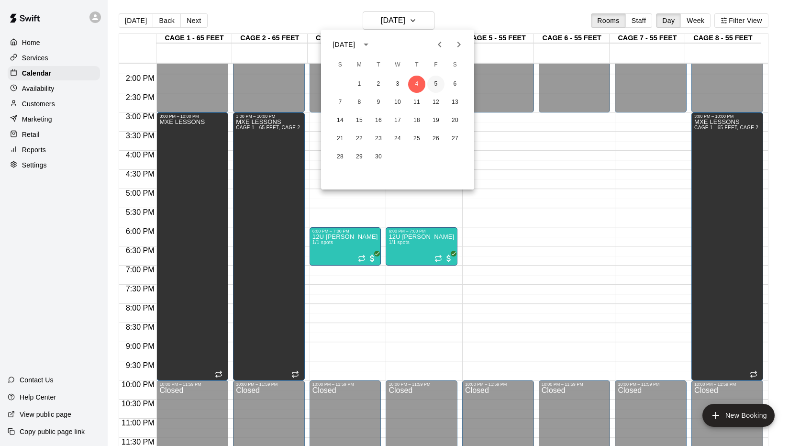
click at [432, 77] on button "5" at bounding box center [435, 84] width 17 height 17
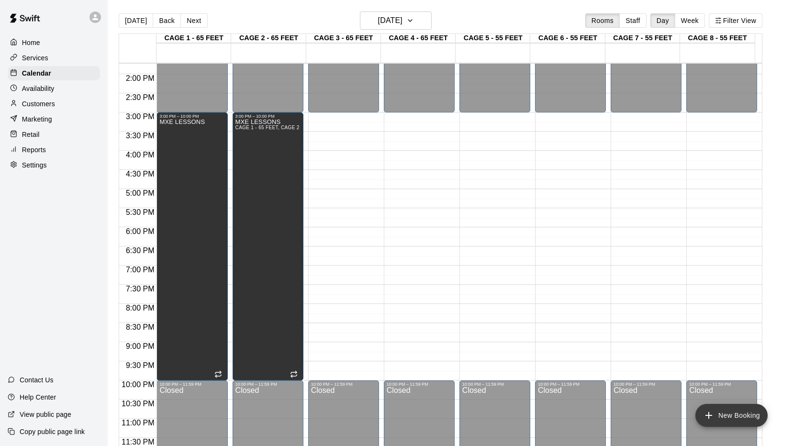
click at [708, 414] on icon "add" at bounding box center [708, 415] width 11 height 11
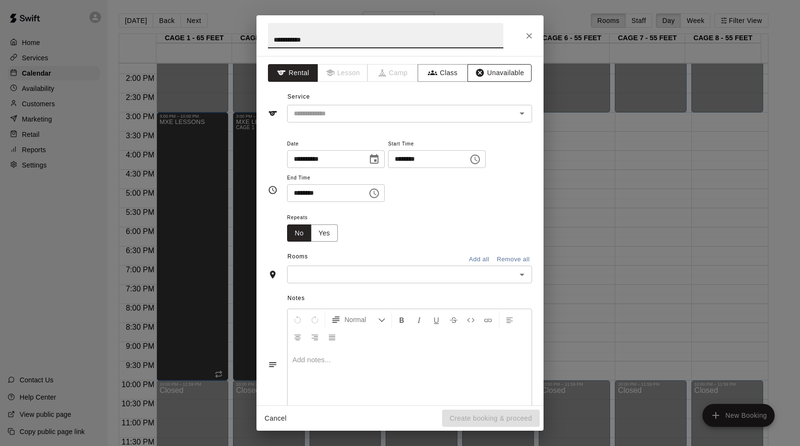
type input "**********"
click at [505, 74] on button "Unavailable" at bounding box center [500, 73] width 64 height 18
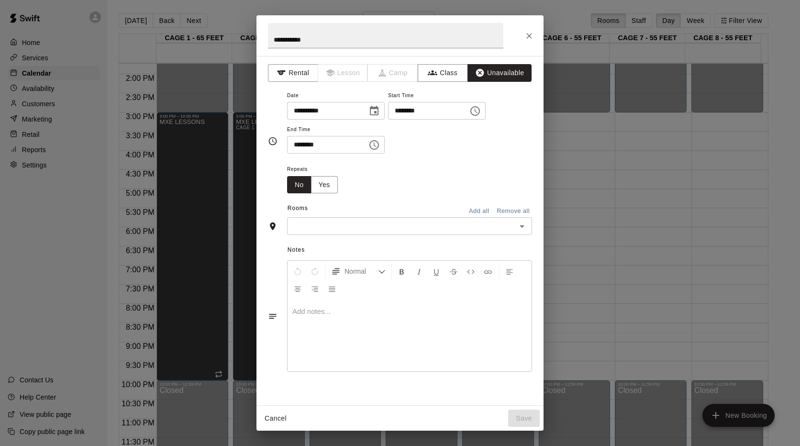
click at [359, 223] on input "text" at bounding box center [402, 226] width 224 height 12
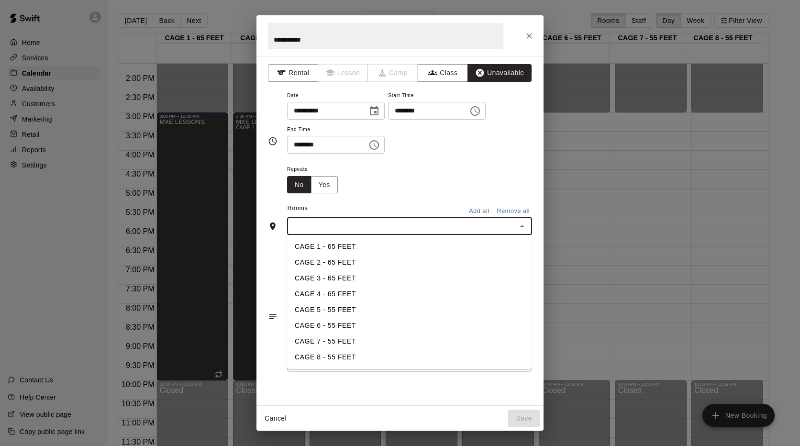
click at [315, 360] on li "CAGE 8 - 55 FEET" at bounding box center [409, 357] width 245 height 16
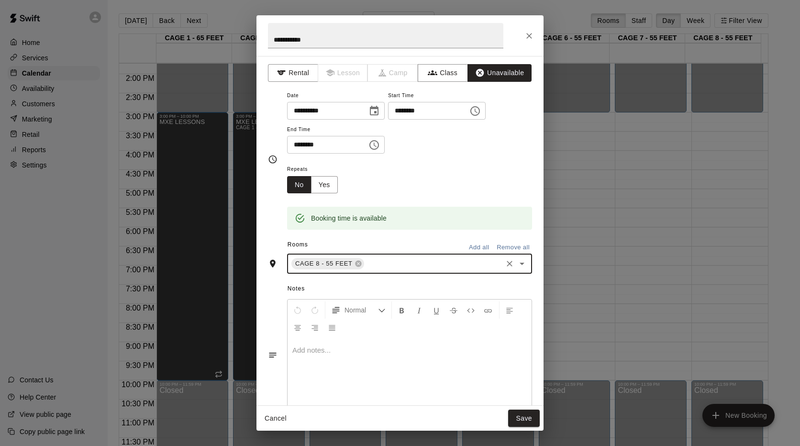
click at [411, 111] on input "********" at bounding box center [425, 111] width 74 height 18
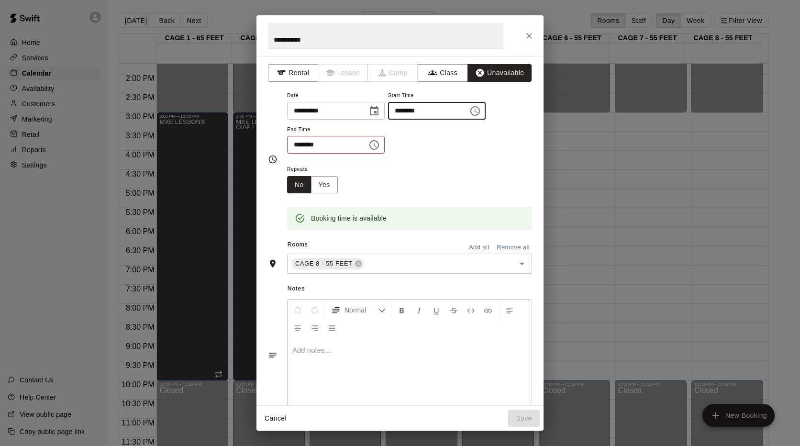
type input "********"
click at [297, 143] on input "********" at bounding box center [324, 145] width 74 height 18
type input "********"
click at [485, 156] on div "**********" at bounding box center [409, 127] width 245 height 74
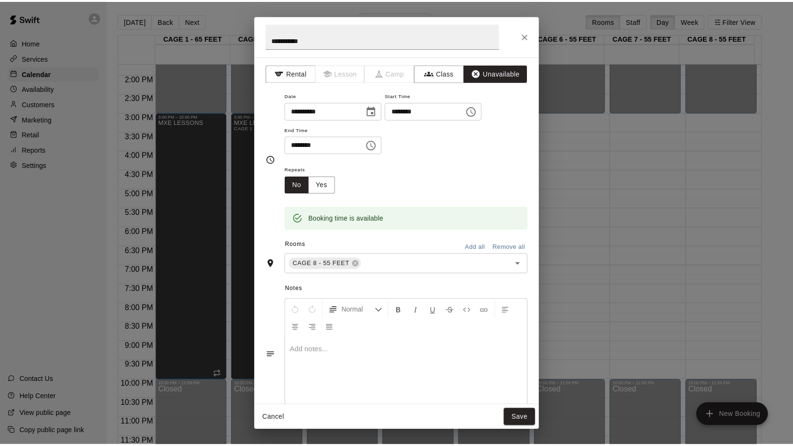
scroll to position [23, 0]
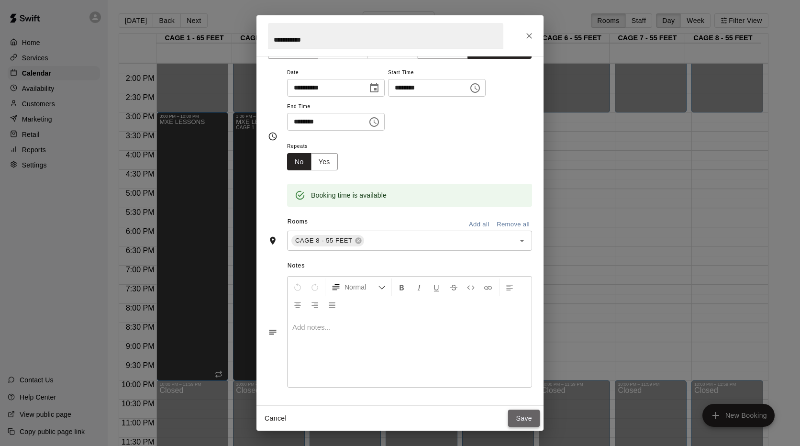
click at [520, 413] on button "Save" at bounding box center [524, 419] width 32 height 18
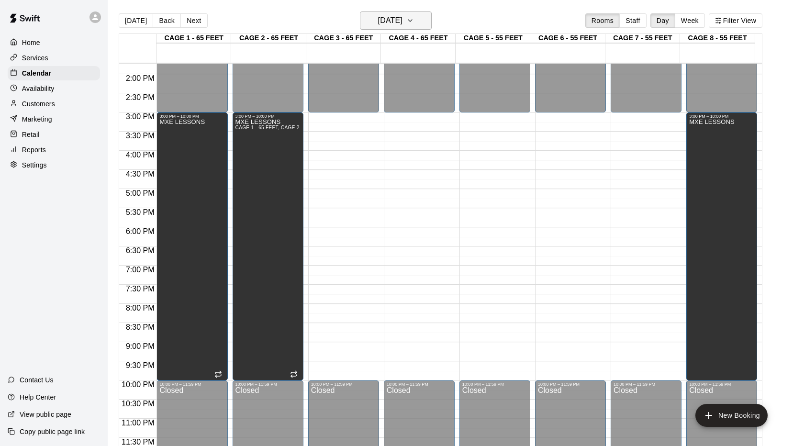
click at [412, 21] on icon "button" at bounding box center [410, 21] width 4 height 2
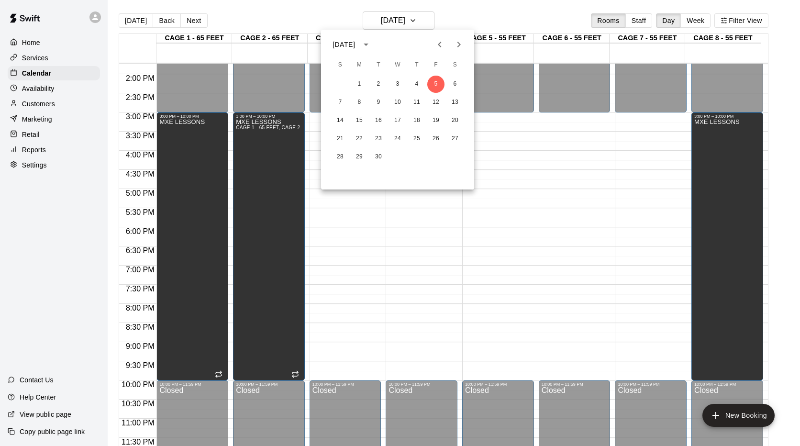
click at [562, 248] on div at bounding box center [400, 223] width 800 height 446
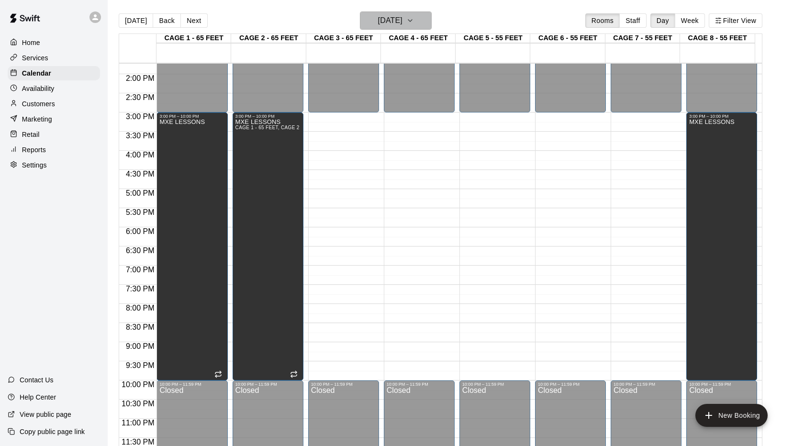
click at [414, 22] on icon "button" at bounding box center [410, 20] width 8 height 11
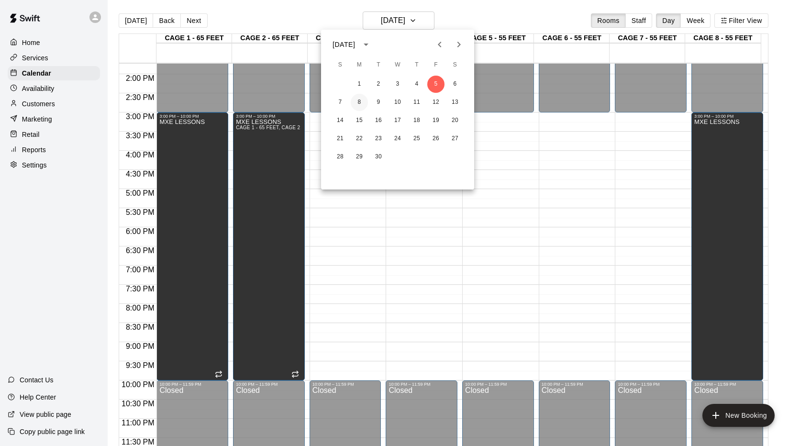
click at [358, 101] on button "8" at bounding box center [359, 102] width 17 height 17
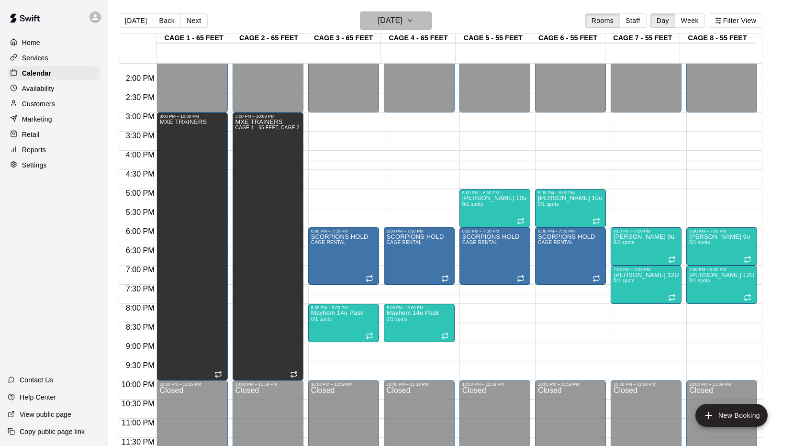
click at [414, 19] on icon "button" at bounding box center [410, 20] width 8 height 11
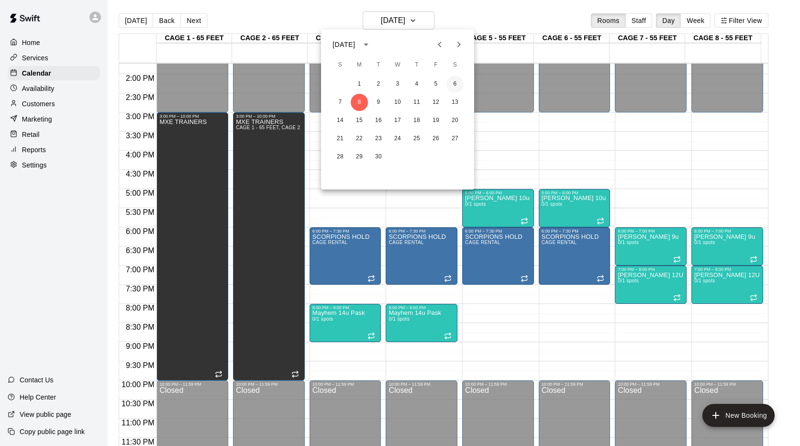
click at [456, 83] on button "6" at bounding box center [455, 84] width 17 height 17
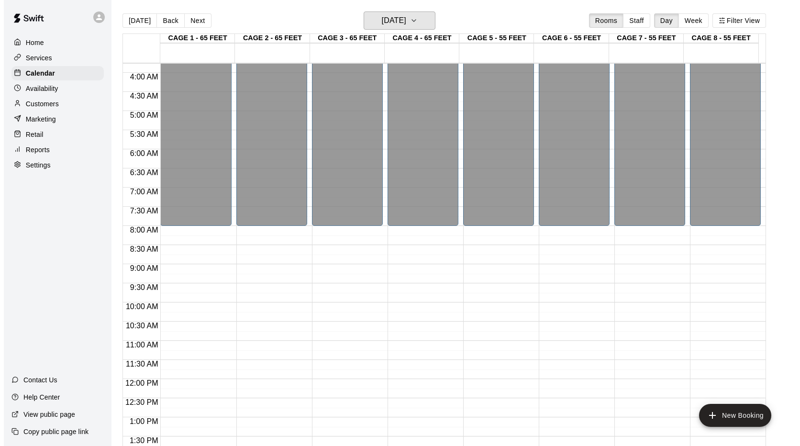
scroll to position [239, 0]
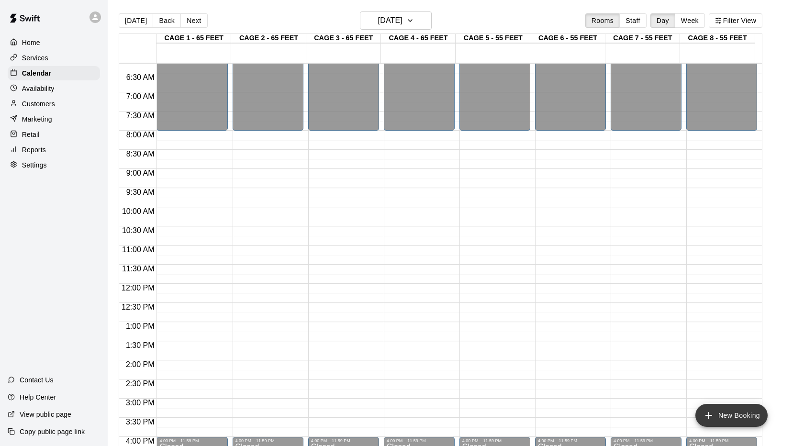
click at [714, 419] on icon "add" at bounding box center [708, 415] width 11 height 11
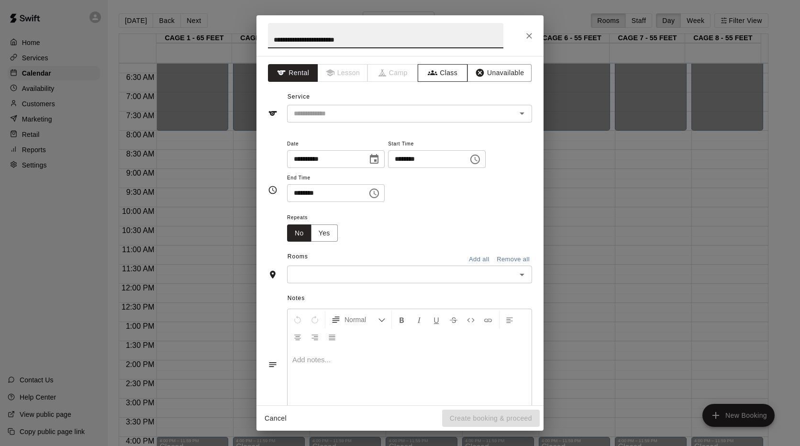
type input "**********"
click at [450, 71] on button "Class" at bounding box center [443, 73] width 50 height 18
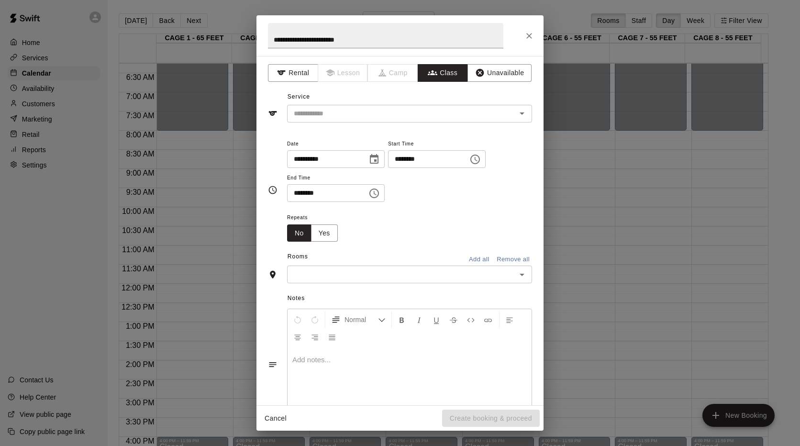
click at [441, 118] on input "text" at bounding box center [402, 114] width 224 height 12
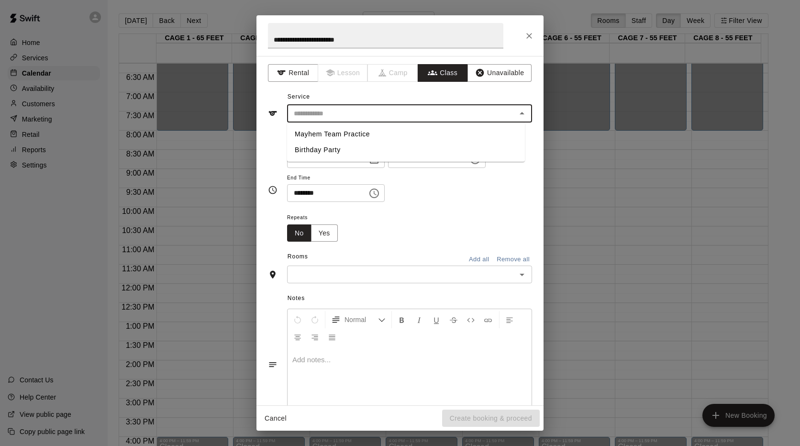
click at [353, 130] on li "Mayhem Team Practice" at bounding box center [406, 134] width 238 height 16
type input "**********"
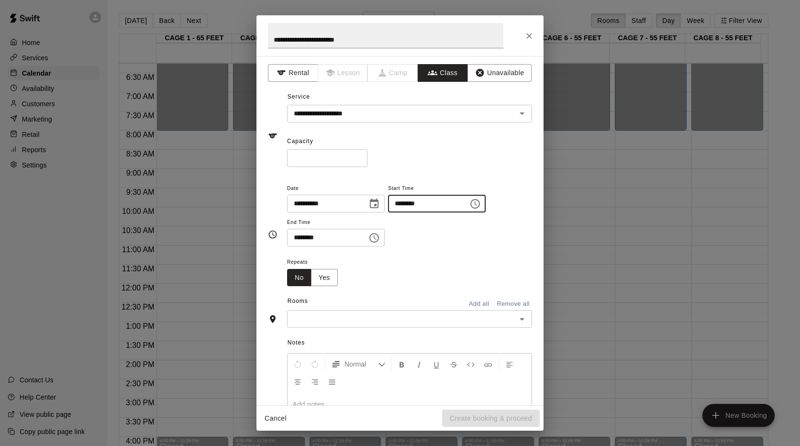
click at [405, 204] on input "********" at bounding box center [425, 204] width 74 height 18
type input "********"
click at [295, 236] on input "********" at bounding box center [324, 238] width 74 height 18
type input "********"
click at [333, 281] on button "Yes" at bounding box center [324, 278] width 27 height 18
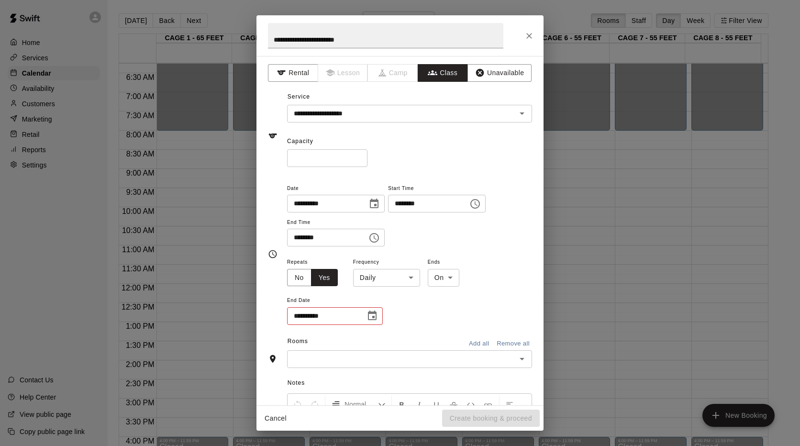
click at [395, 277] on body "Home Services Calendar Availability Customers Marketing Retail Reports Settings…" at bounding box center [400, 230] width 800 height 461
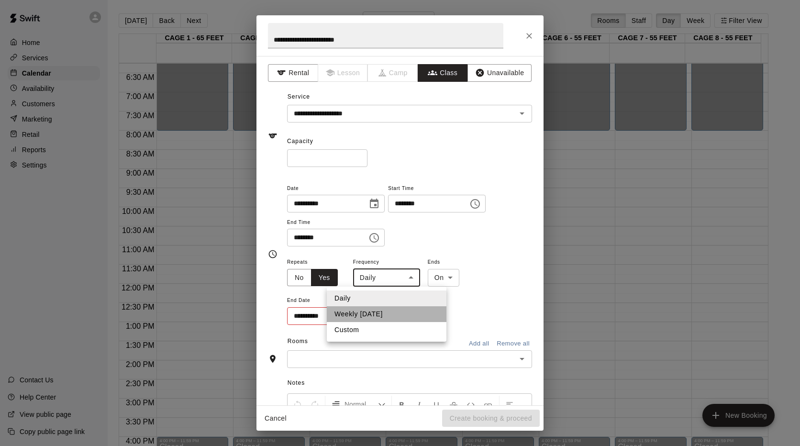
click at [377, 313] on li "Weekly on Saturday" at bounding box center [387, 314] width 120 height 16
type input "******"
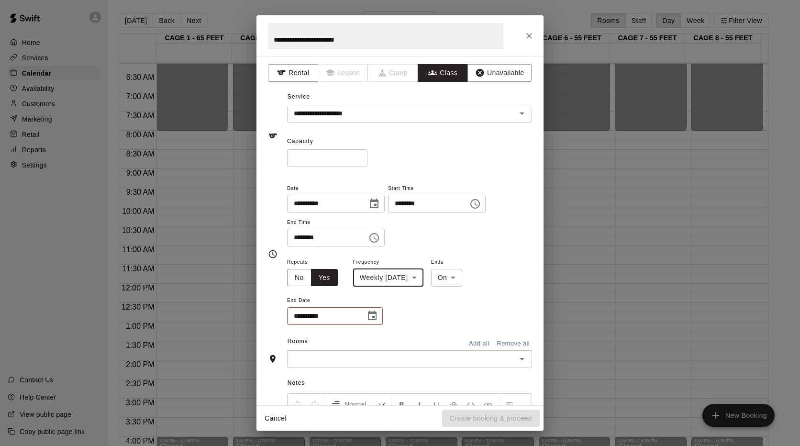
click at [372, 314] on icon "Choose date" at bounding box center [372, 316] width 9 height 10
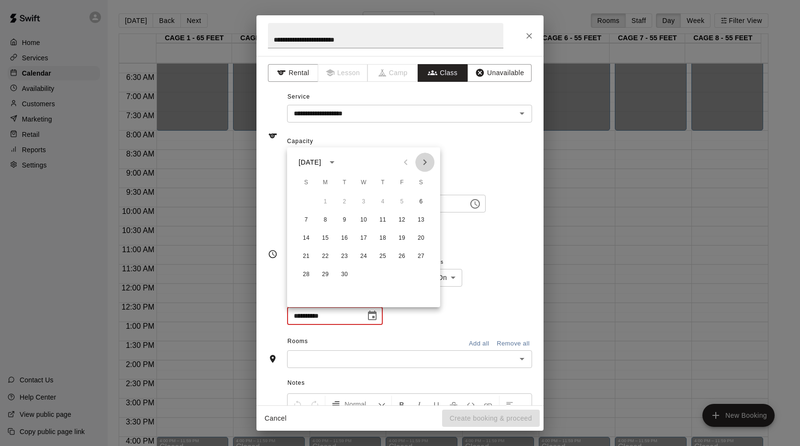
click at [426, 158] on icon "Next month" at bounding box center [424, 162] width 11 height 11
click at [419, 204] on button "1" at bounding box center [421, 201] width 17 height 17
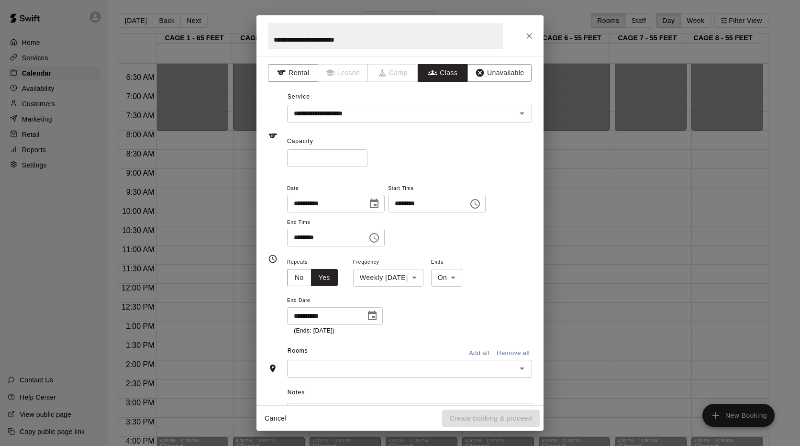
click at [431, 313] on div "**********" at bounding box center [409, 295] width 245 height 79
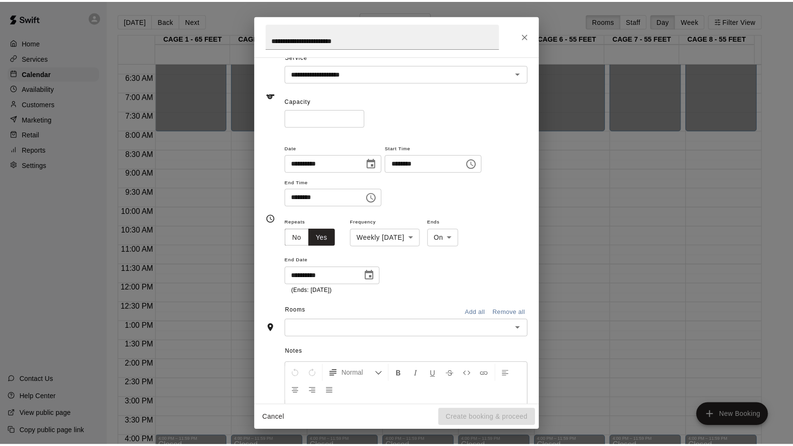
scroll to position [96, 0]
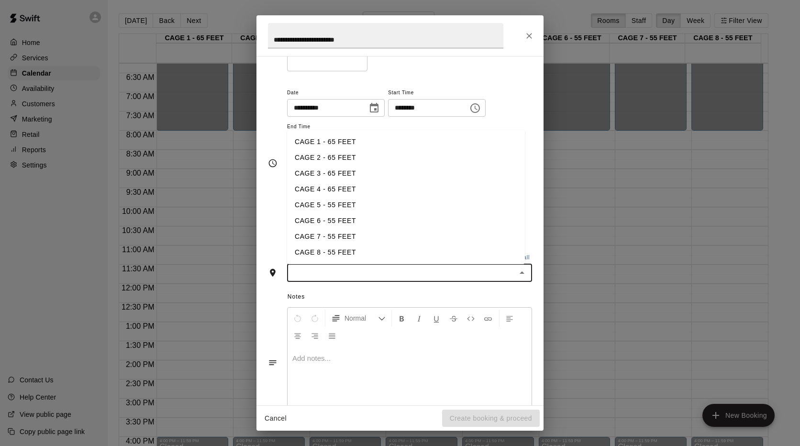
click at [500, 274] on input "text" at bounding box center [402, 273] width 224 height 12
click at [327, 195] on li "CAGE 4 - 65 FEET" at bounding box center [406, 189] width 238 height 16
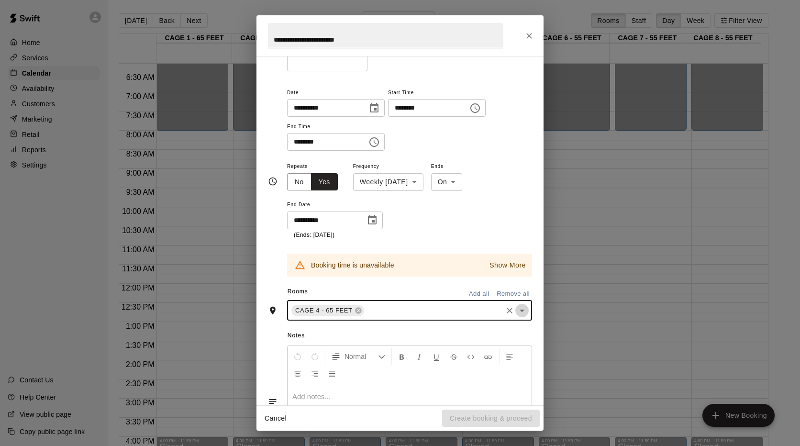
click at [516, 313] on icon "Open" at bounding box center [521, 310] width 11 height 11
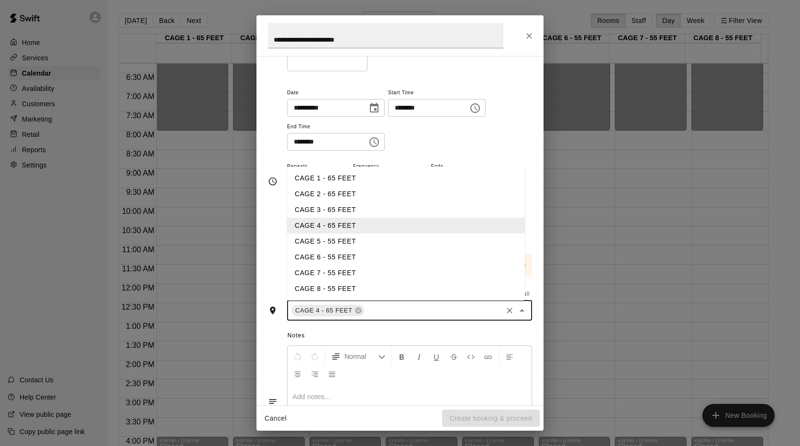
click at [332, 244] on li "CAGE 5 - 55 FEET" at bounding box center [406, 242] width 238 height 16
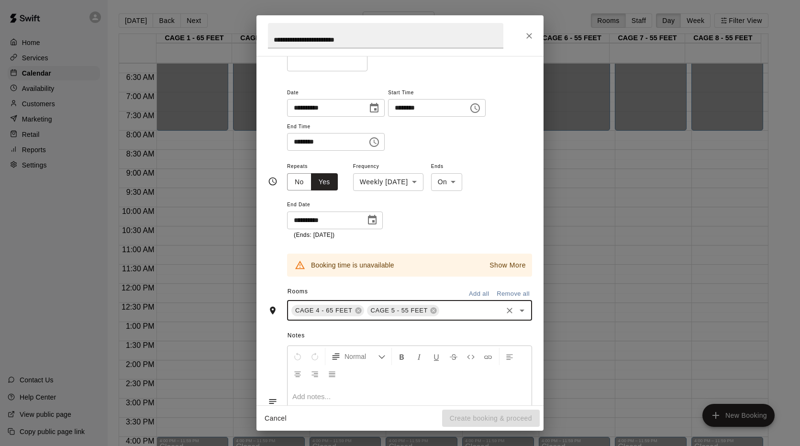
click at [509, 266] on p "Show More" at bounding box center [508, 265] width 36 height 10
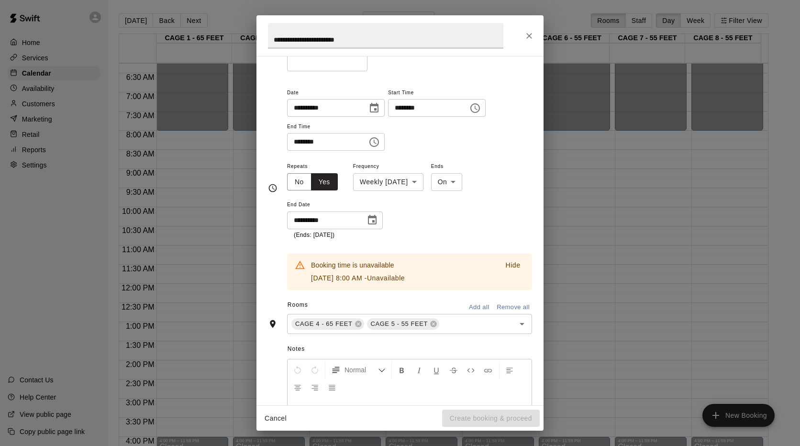
click at [397, 275] on p "Sep 20, 2025, 8:00 AM - Unavailable" at bounding box center [358, 278] width 94 height 10
click at [364, 279] on p "Sep 20, 2025, 8:00 AM - Unavailable" at bounding box center [358, 278] width 94 height 10
click at [498, 266] on button "Hide" at bounding box center [513, 265] width 31 height 14
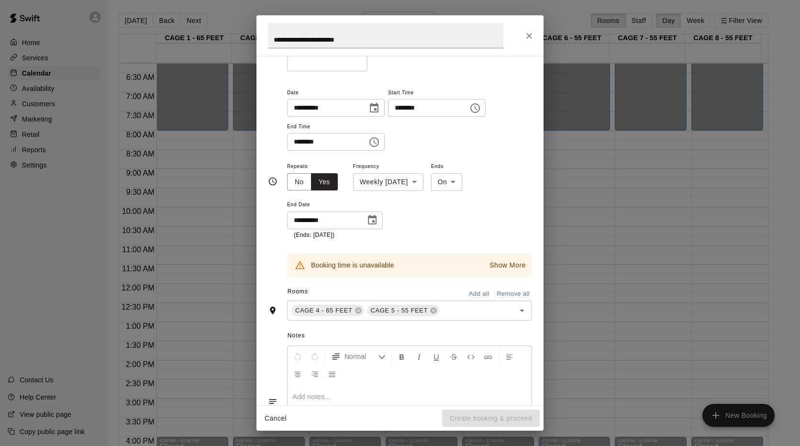
click at [374, 221] on icon "Choose date, selected date is Nov 1, 2025" at bounding box center [372, 220] width 9 height 10
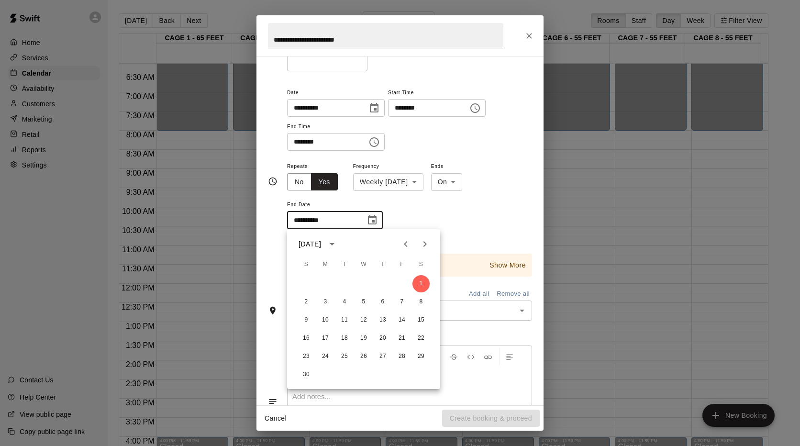
click at [406, 243] on icon "Previous month" at bounding box center [405, 243] width 11 height 11
click at [422, 303] on button "13" at bounding box center [421, 301] width 17 height 17
type input "**********"
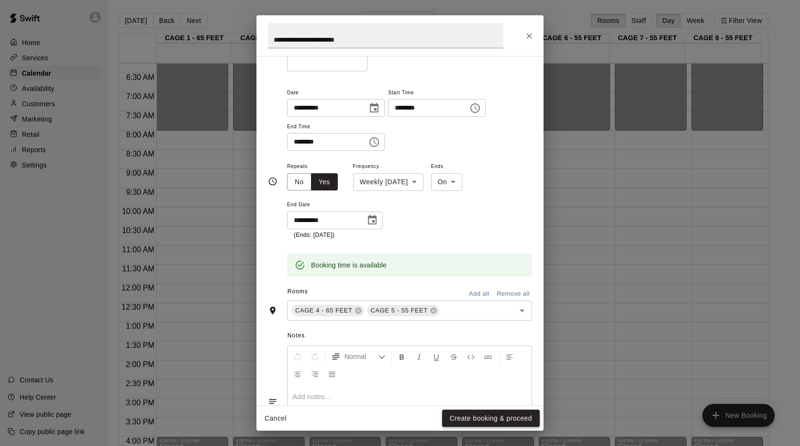
click at [505, 417] on button "Create booking & proceed" at bounding box center [491, 419] width 98 height 18
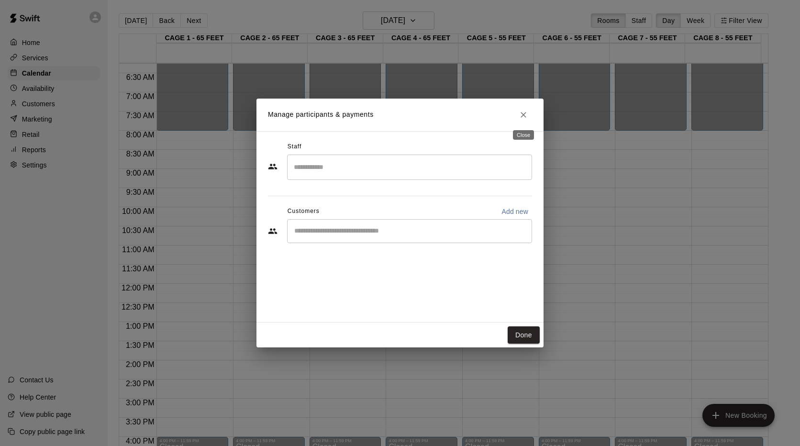
click at [520, 120] on button "Close" at bounding box center [523, 114] width 17 height 17
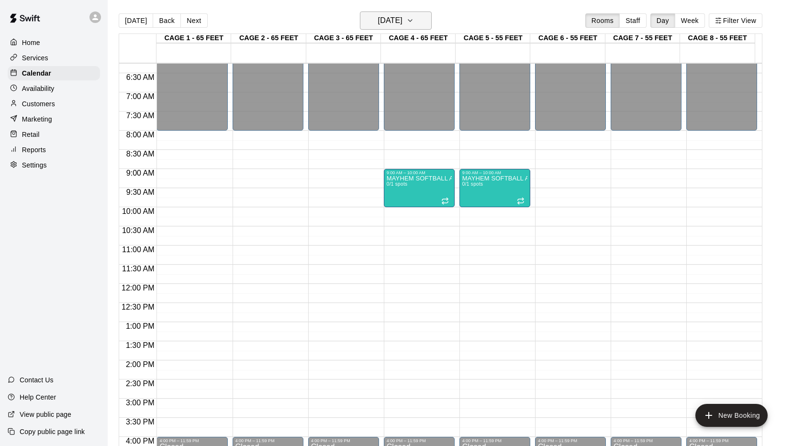
click at [414, 19] on icon "button" at bounding box center [410, 20] width 8 height 11
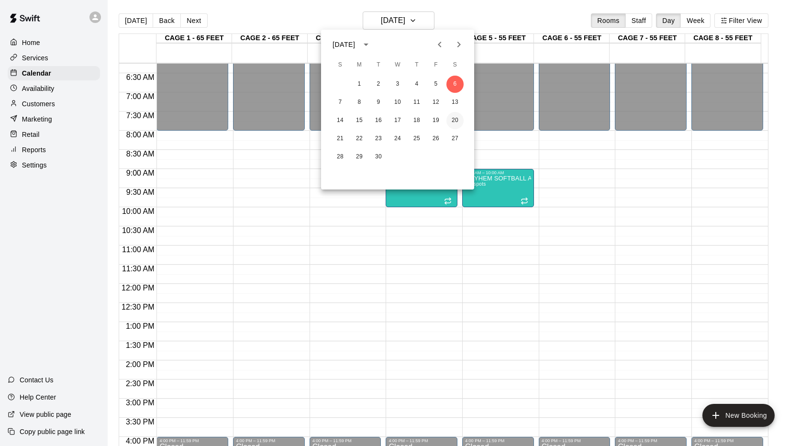
click at [458, 121] on button "20" at bounding box center [455, 120] width 17 height 17
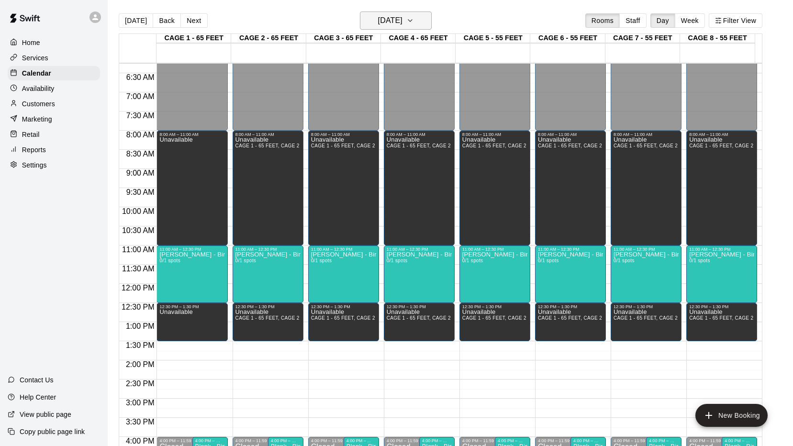
click at [414, 22] on icon "button" at bounding box center [410, 20] width 8 height 11
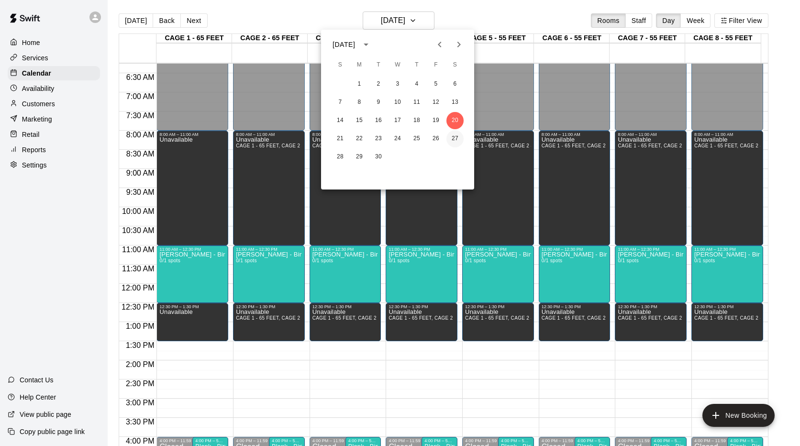
click at [454, 143] on button "27" at bounding box center [455, 138] width 17 height 17
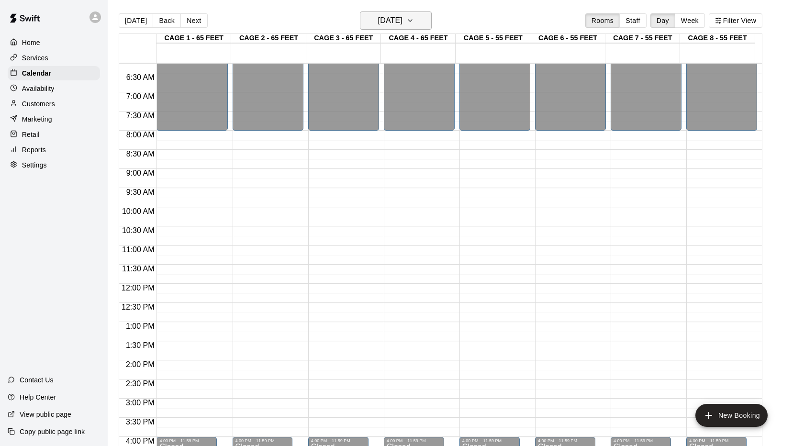
click at [432, 25] on button "Saturday Sep 27" at bounding box center [396, 20] width 72 height 18
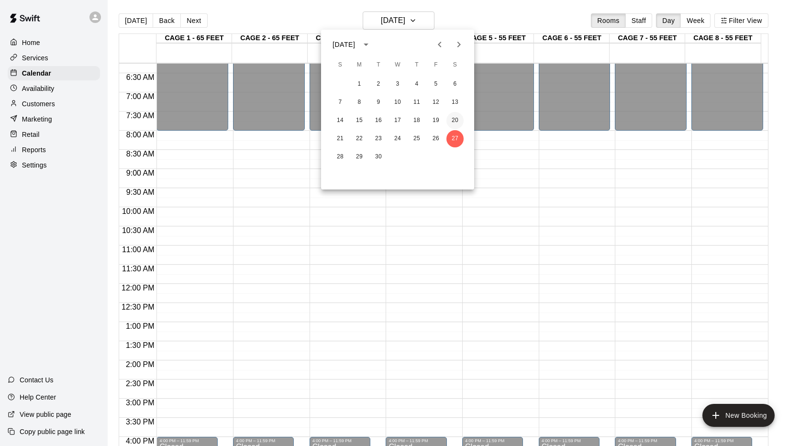
click at [454, 113] on button "20" at bounding box center [455, 120] width 17 height 17
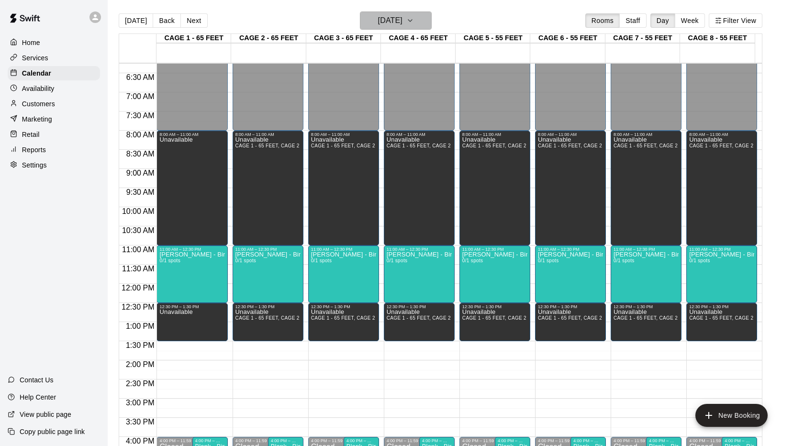
click at [414, 21] on icon "button" at bounding box center [410, 20] width 8 height 11
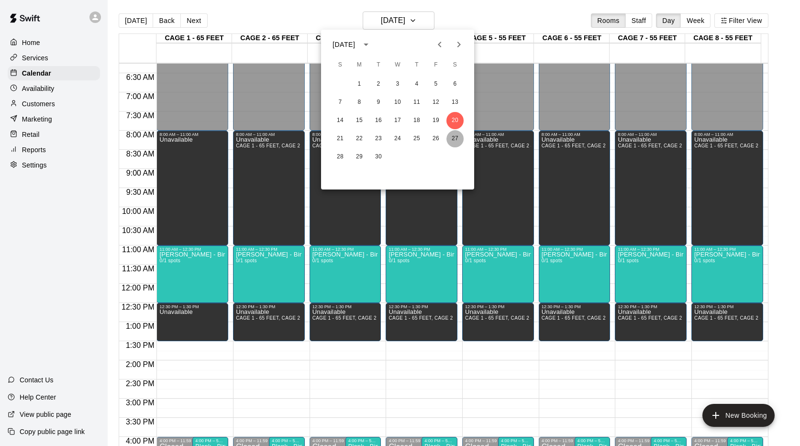
click at [455, 135] on button "27" at bounding box center [455, 138] width 17 height 17
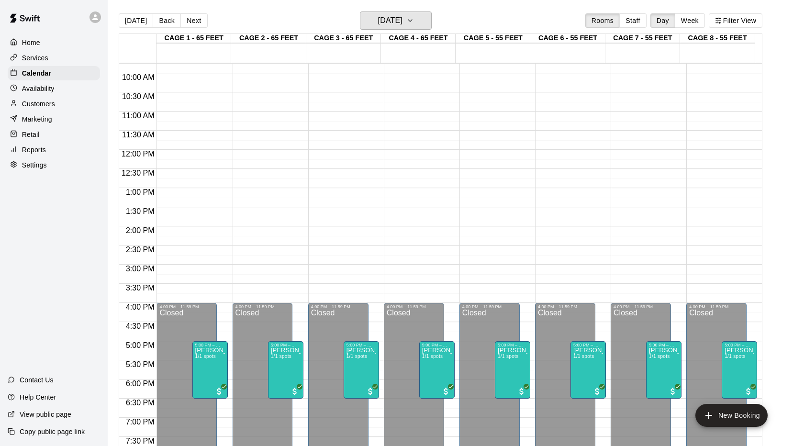
scroll to position [383, 0]
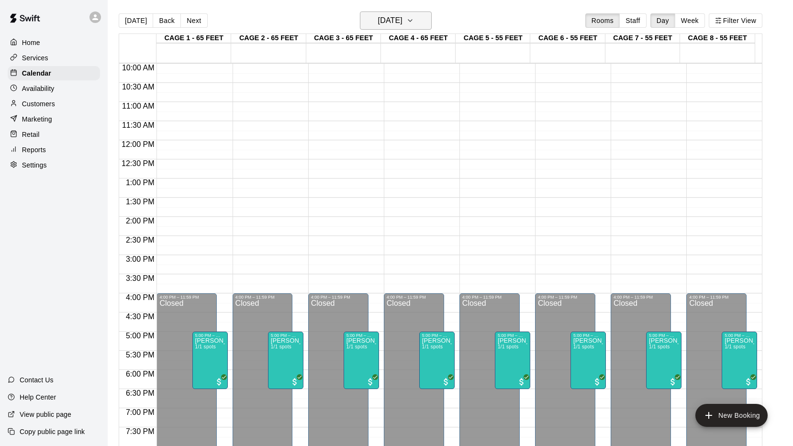
click at [414, 15] on icon "button" at bounding box center [410, 20] width 8 height 11
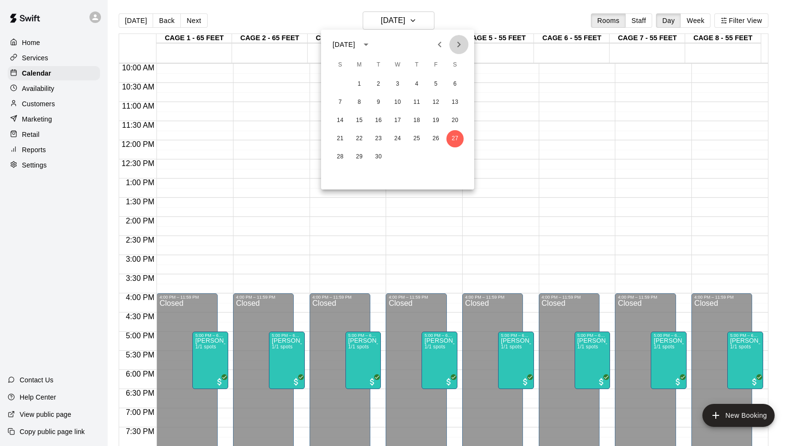
click at [456, 45] on icon "Next month" at bounding box center [458, 44] width 11 height 11
click at [452, 84] on button "4" at bounding box center [455, 84] width 17 height 17
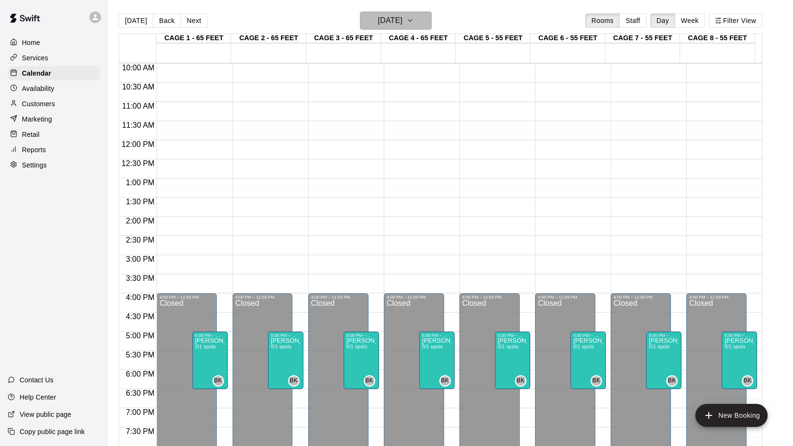
click at [414, 17] on icon "button" at bounding box center [410, 20] width 8 height 11
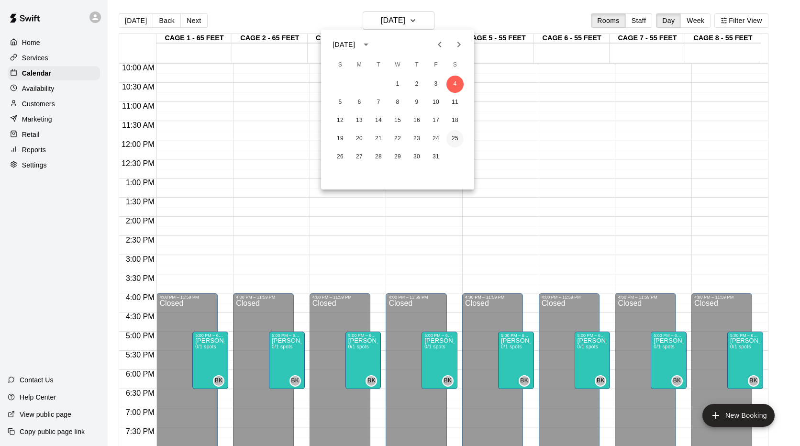
click at [457, 136] on button "25" at bounding box center [455, 138] width 17 height 17
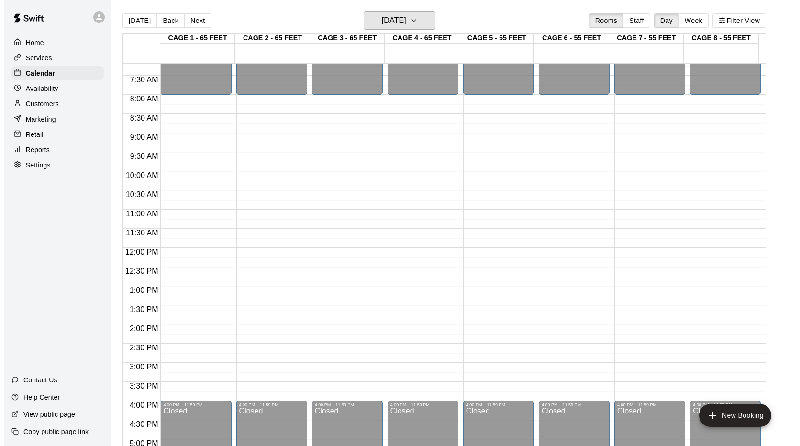
scroll to position [239, 0]
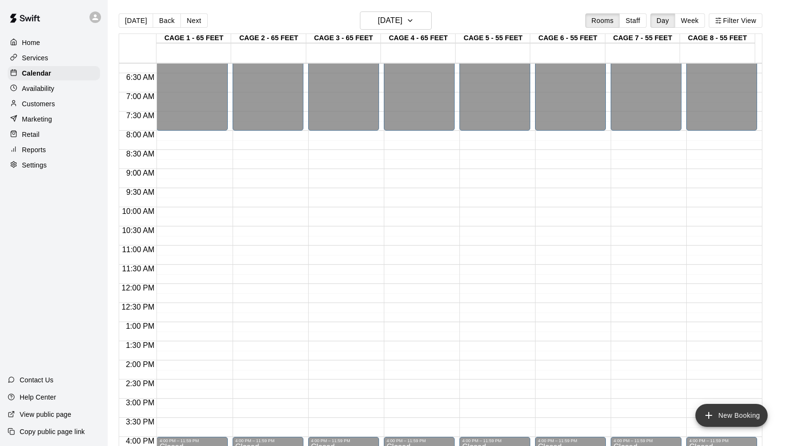
click at [705, 409] on button "New Booking" at bounding box center [732, 415] width 72 height 23
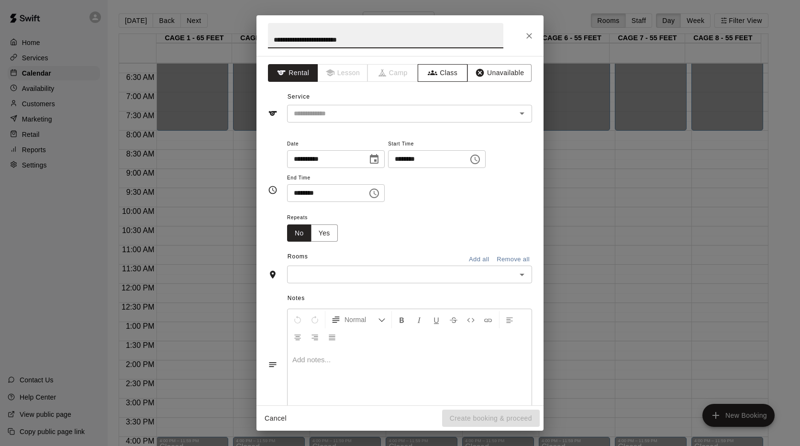
type input "**********"
click at [439, 71] on button "Class" at bounding box center [443, 73] width 50 height 18
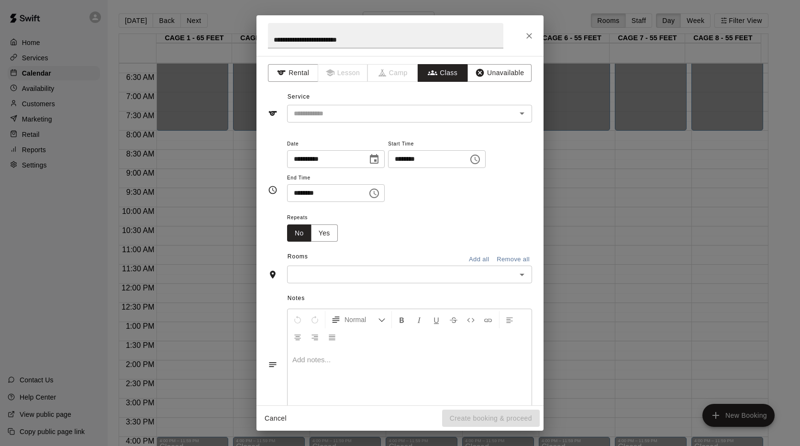
click at [429, 116] on input "text" at bounding box center [402, 114] width 224 height 12
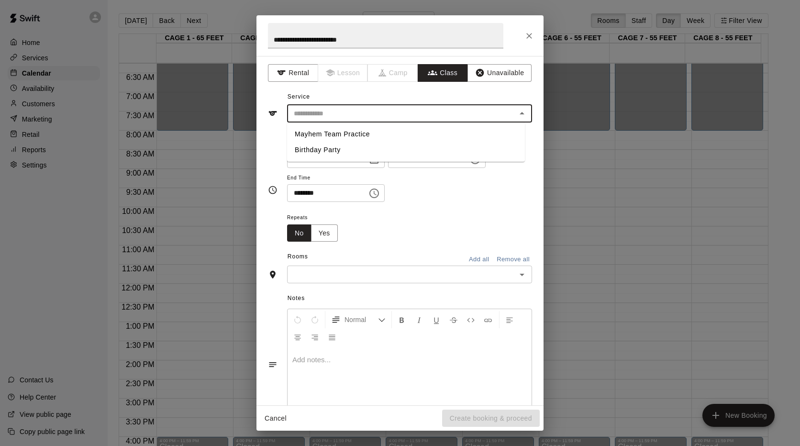
click at [359, 137] on li "Mayhem Team Practice" at bounding box center [406, 134] width 238 height 16
type input "**********"
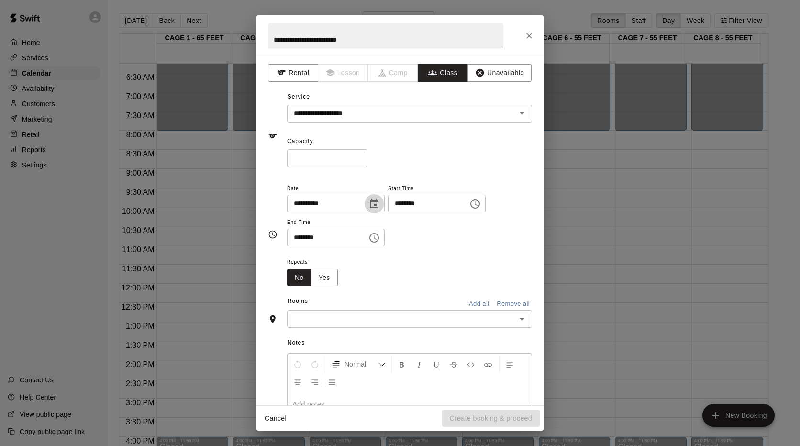
click at [380, 202] on icon "Choose date, selected date is Oct 25, 2025" at bounding box center [374, 203] width 11 height 11
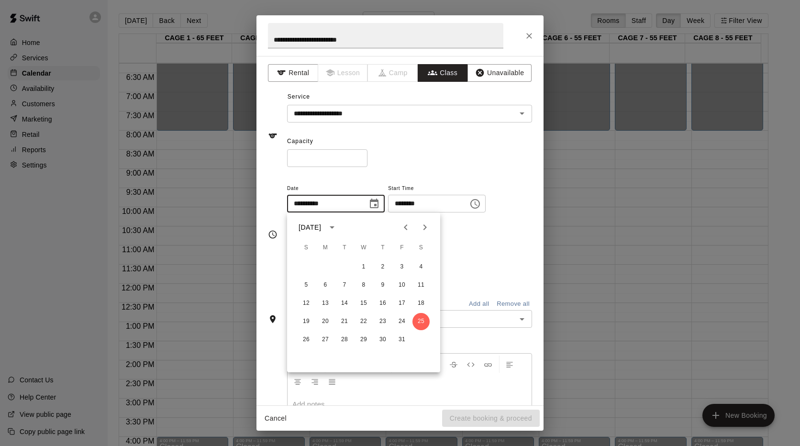
click at [409, 228] on icon "Previous month" at bounding box center [405, 227] width 11 height 11
click at [420, 321] on button "27" at bounding box center [421, 321] width 17 height 17
type input "**********"
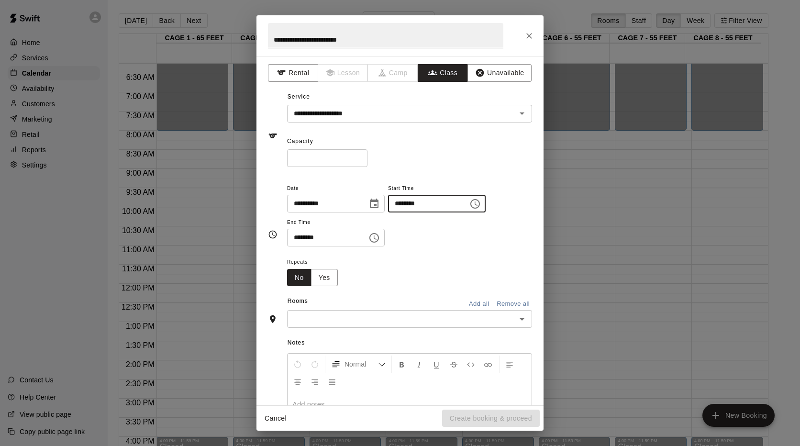
type input "********"
click at [323, 279] on button "Yes" at bounding box center [324, 278] width 27 height 18
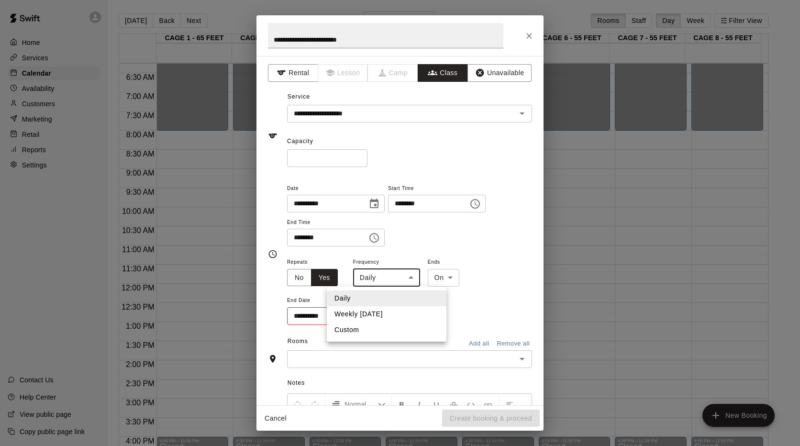
click at [403, 279] on body "Home Services Calendar Availability Customers Marketing Retail Reports Settings…" at bounding box center [400, 230] width 800 height 461
click at [379, 314] on li "Weekly on Saturday" at bounding box center [387, 314] width 120 height 16
type input "******"
click at [378, 313] on icon "Choose date" at bounding box center [372, 315] width 11 height 11
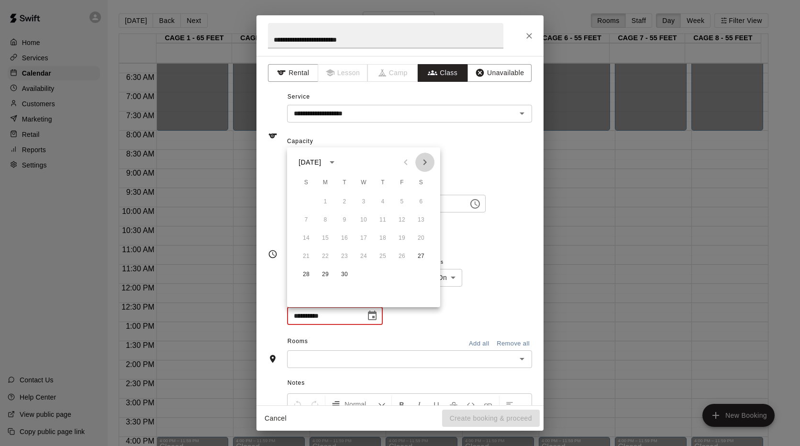
click at [423, 161] on icon "Next month" at bounding box center [424, 162] width 11 height 11
click at [421, 201] on button "1" at bounding box center [421, 201] width 17 height 17
type input "**********"
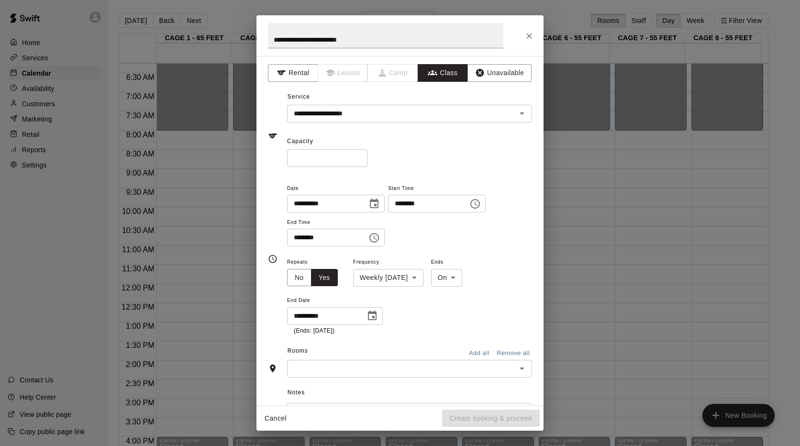
click at [425, 335] on div "**********" at bounding box center [409, 295] width 245 height 79
click at [516, 367] on icon "Open" at bounding box center [521, 368] width 11 height 11
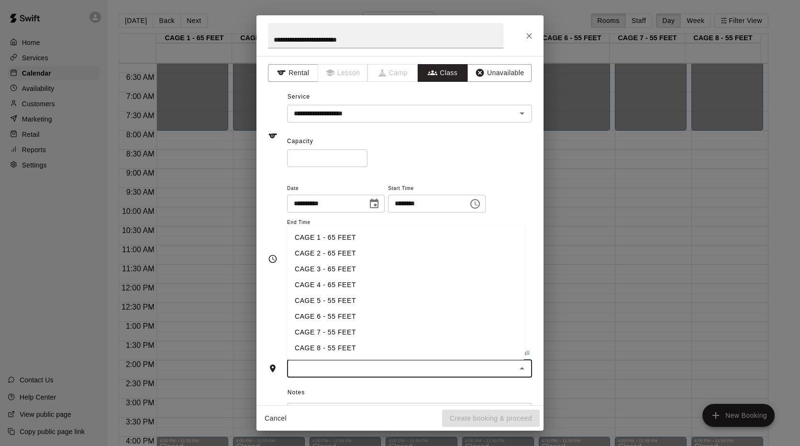
click at [337, 272] on li "CAGE 3 - 65 FEET" at bounding box center [406, 269] width 238 height 16
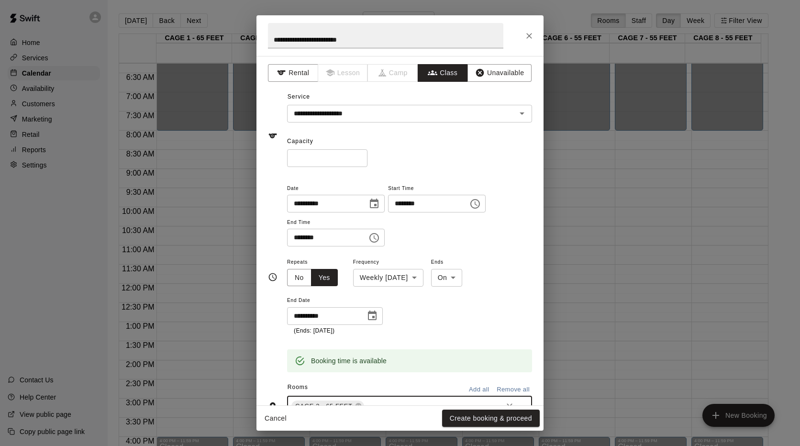
scroll to position [96, 0]
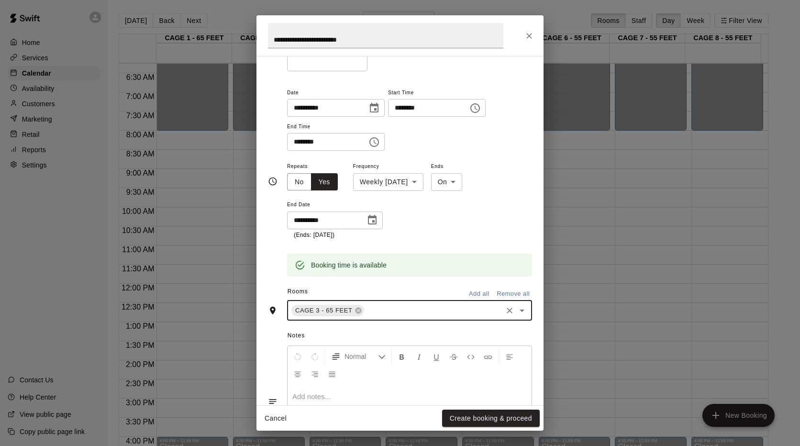
click at [516, 315] on icon "Open" at bounding box center [521, 310] width 11 height 11
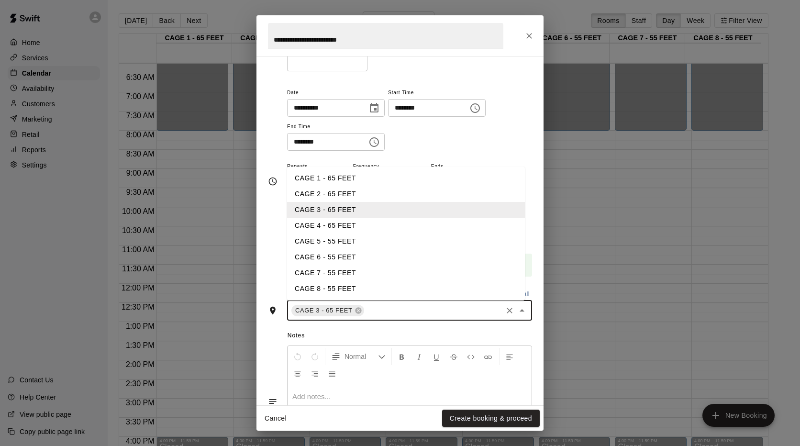
click at [336, 226] on li "CAGE 4 - 65 FEET" at bounding box center [406, 226] width 238 height 16
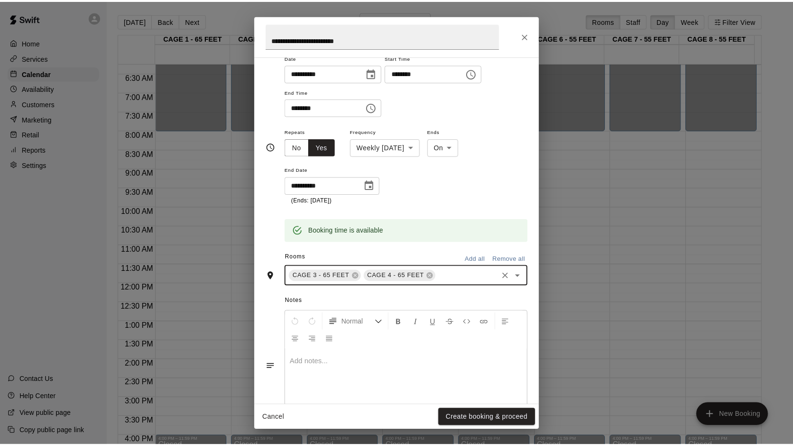
scroll to position [165, 0]
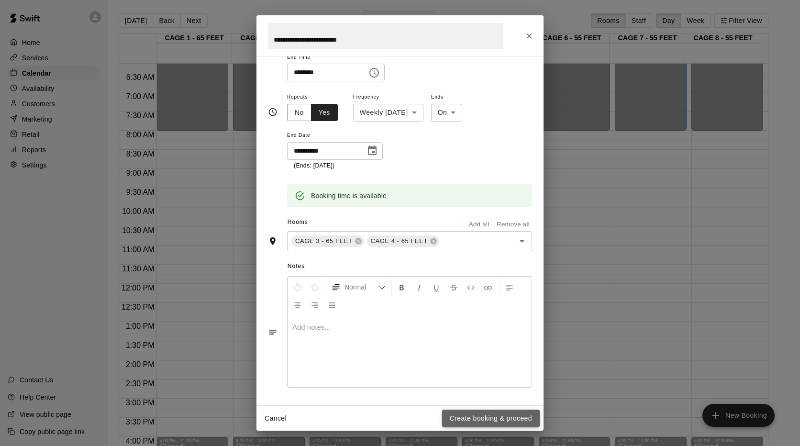
click at [477, 416] on button "Create booking & proceed" at bounding box center [491, 419] width 98 height 18
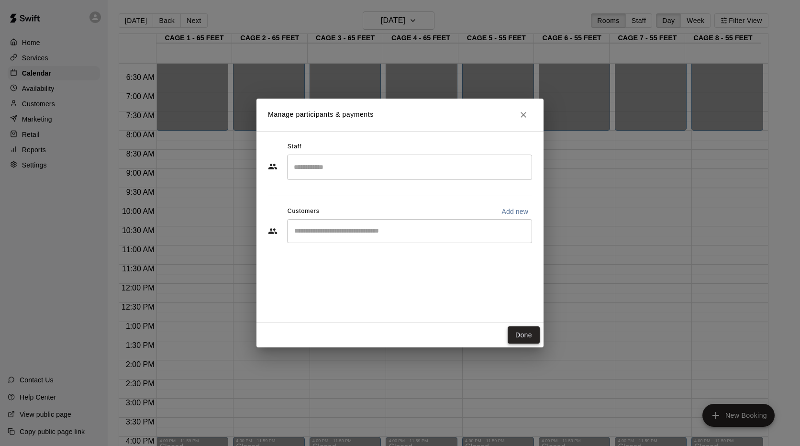
click at [531, 335] on button "Done" at bounding box center [524, 335] width 32 height 18
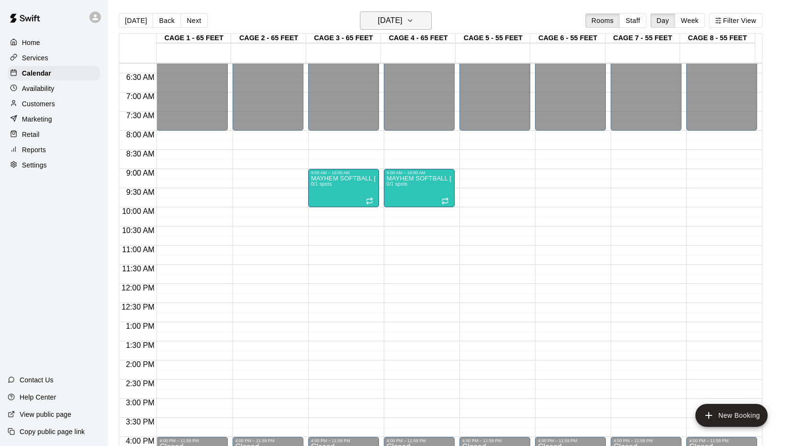
click at [432, 24] on button "Saturday Oct 25" at bounding box center [396, 20] width 72 height 18
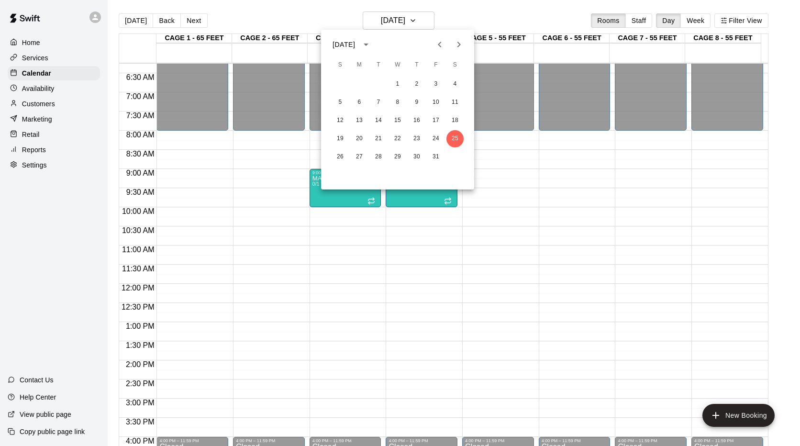
click at [491, 278] on div at bounding box center [400, 223] width 800 height 446
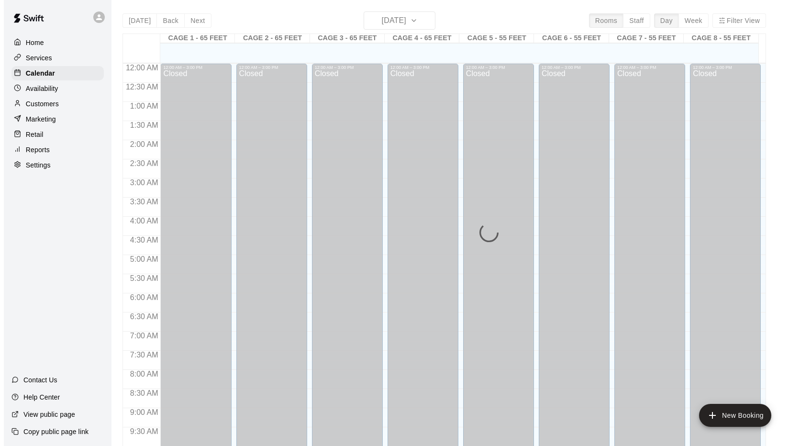
scroll to position [497, 0]
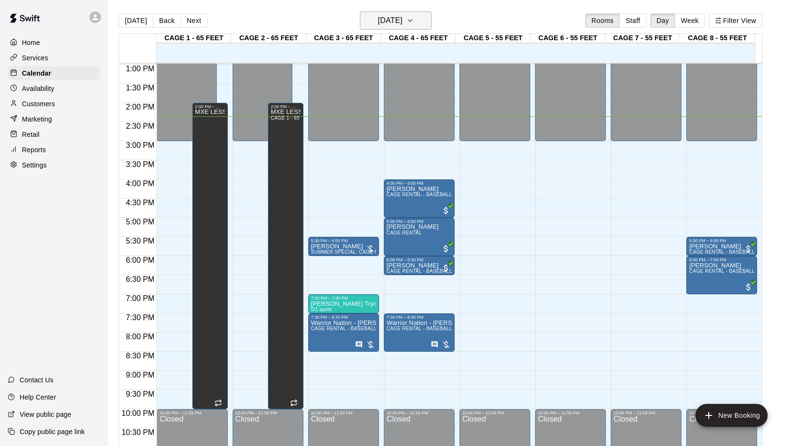
click at [414, 23] on icon "button" at bounding box center [410, 20] width 8 height 11
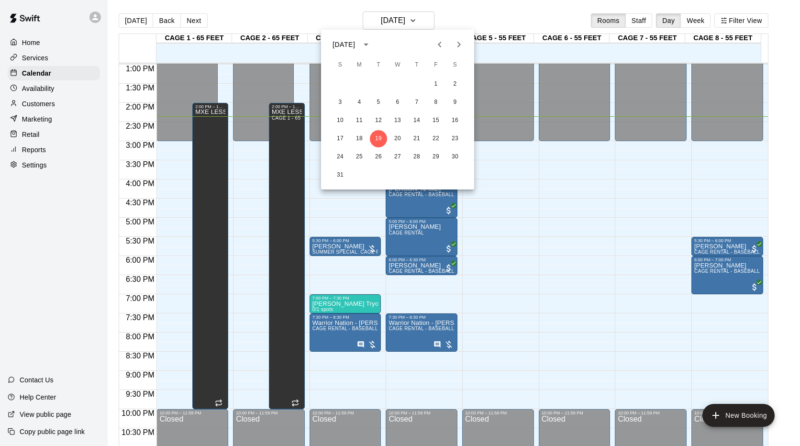
click at [456, 48] on icon "Next month" at bounding box center [458, 44] width 11 height 11
click at [397, 86] on button "3" at bounding box center [397, 84] width 17 height 17
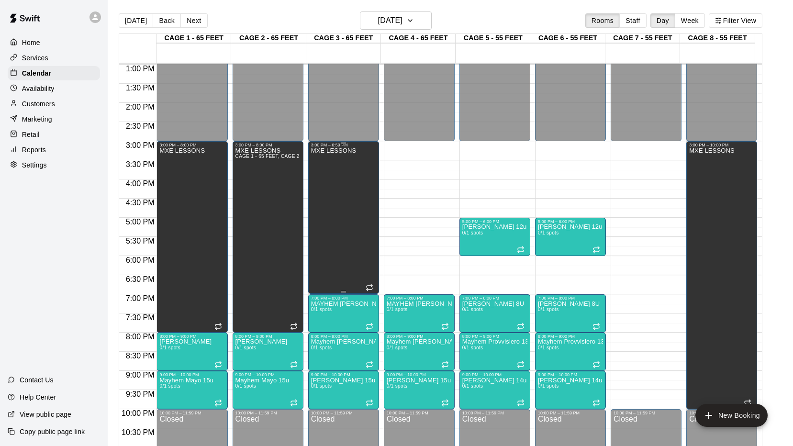
click at [348, 175] on div "MXE LESSONS" at bounding box center [333, 370] width 45 height 446
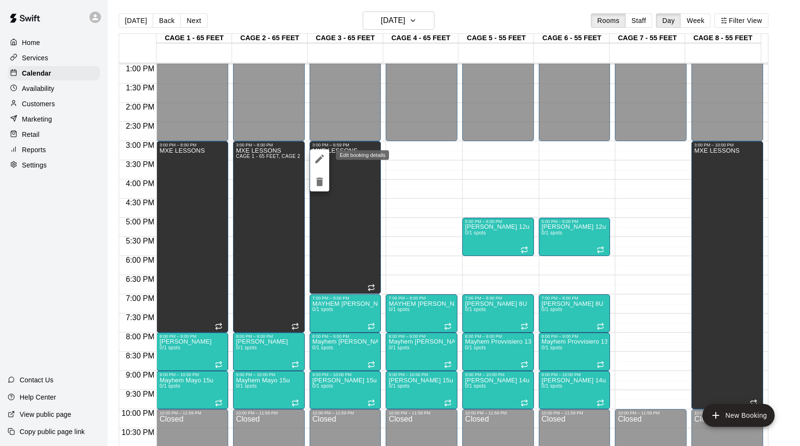
click at [319, 160] on icon "edit" at bounding box center [319, 159] width 9 height 9
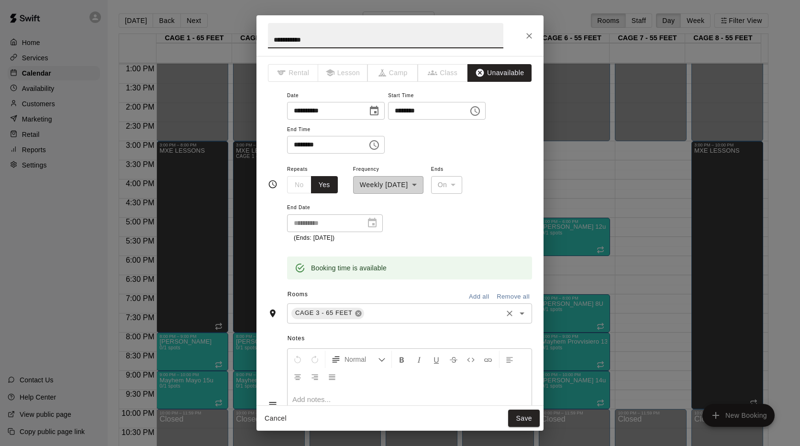
click at [356, 314] on icon at bounding box center [358, 313] width 6 height 6
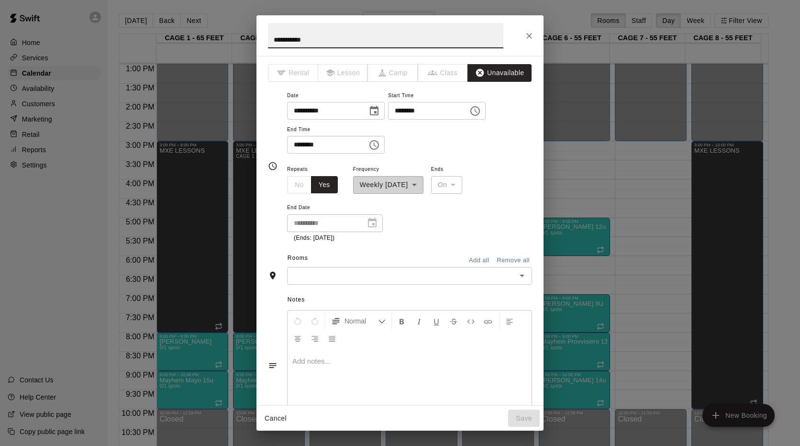
click at [517, 275] on icon "Open" at bounding box center [521, 275] width 11 height 11
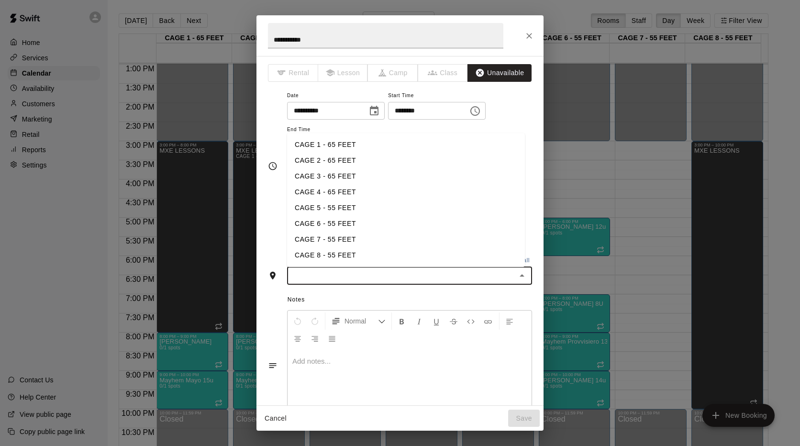
click at [340, 236] on li "CAGE 7 - 55 FEET" at bounding box center [406, 240] width 238 height 16
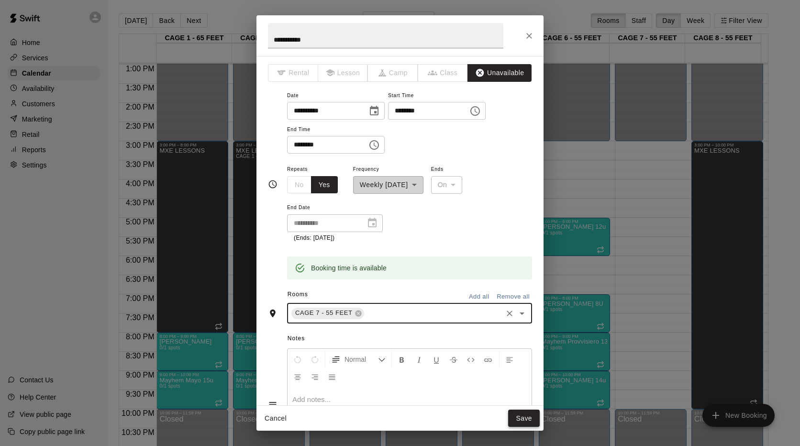
click at [522, 416] on button "Save" at bounding box center [524, 419] width 32 height 18
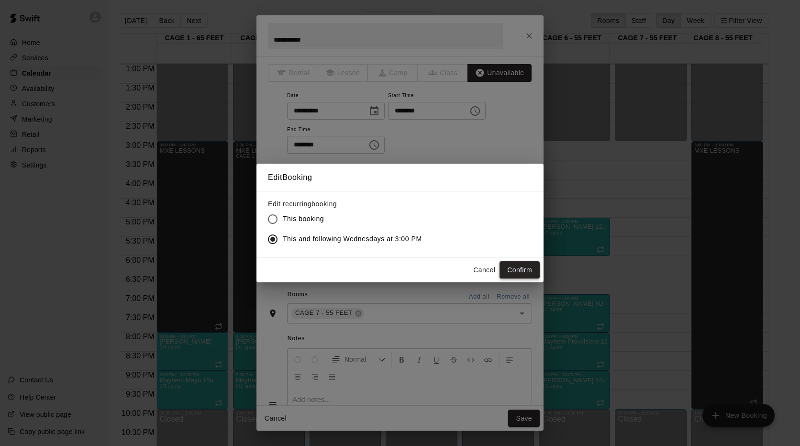
click at [510, 270] on button "Confirm" at bounding box center [520, 270] width 40 height 18
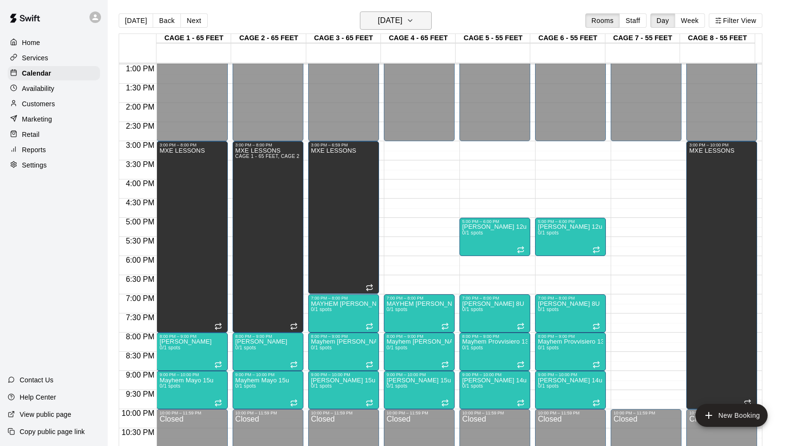
click at [414, 22] on icon "button" at bounding box center [410, 20] width 8 height 11
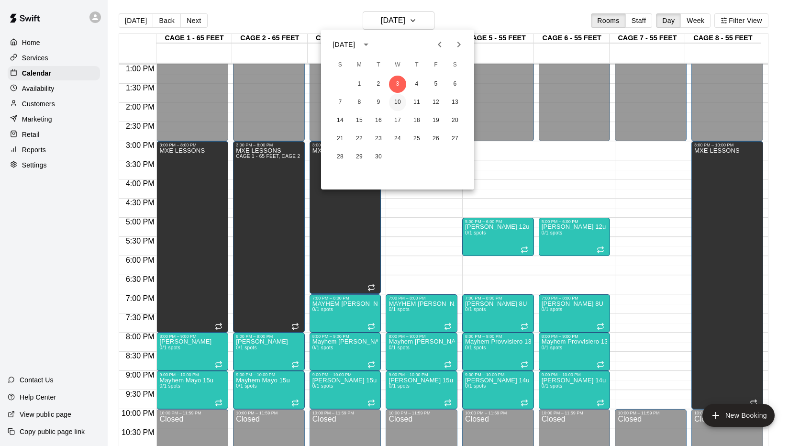
click at [401, 101] on button "10" at bounding box center [397, 102] width 17 height 17
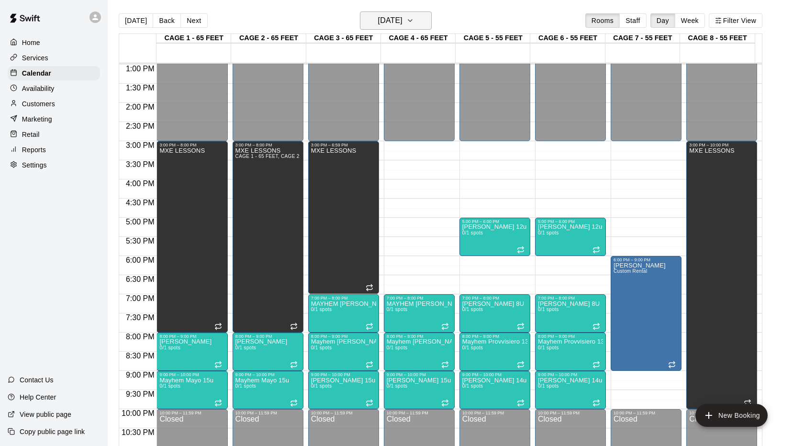
click at [414, 24] on icon "button" at bounding box center [410, 20] width 8 height 11
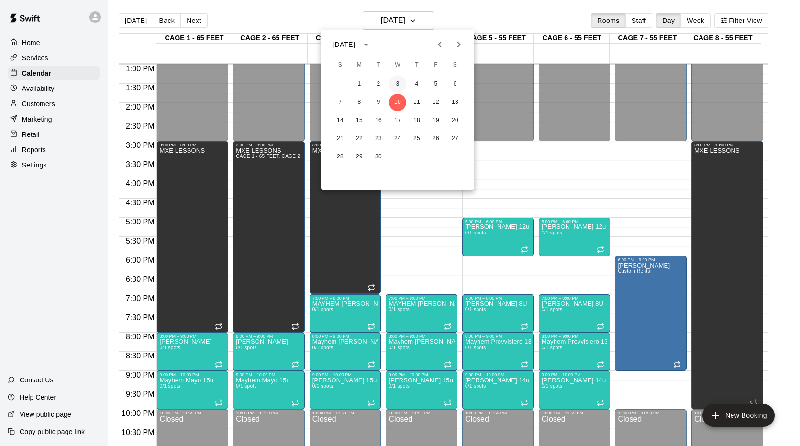
click at [396, 83] on button "3" at bounding box center [397, 84] width 17 height 17
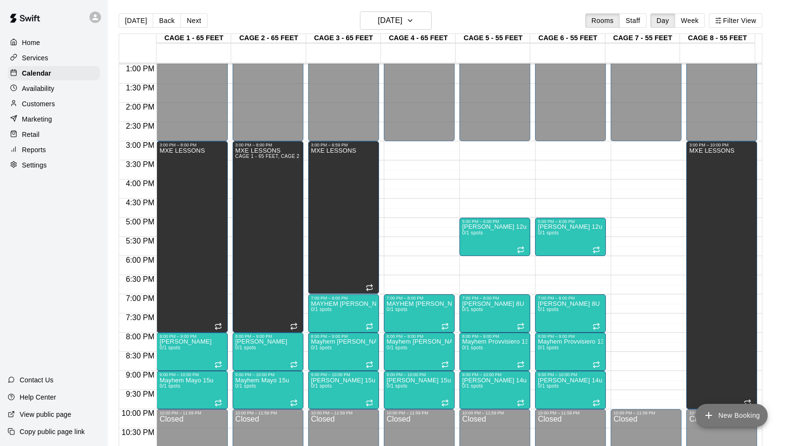
click at [710, 417] on icon "add" at bounding box center [708, 415] width 11 height 11
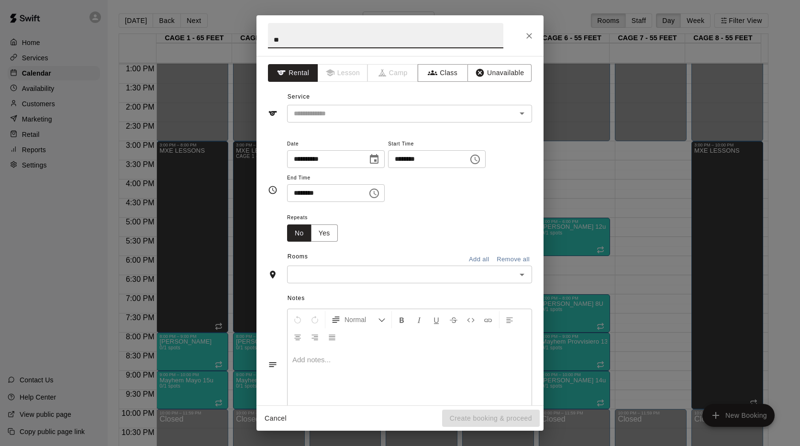
type input "*"
type input "**********"
click at [429, 69] on icon "button" at bounding box center [433, 73] width 10 height 10
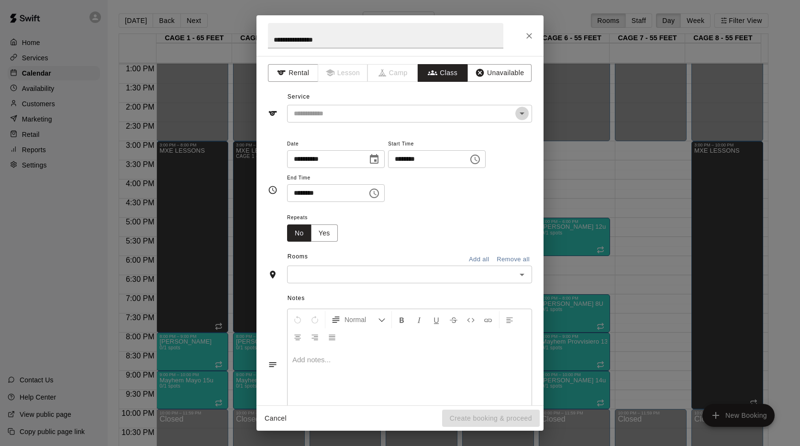
click at [517, 112] on icon "Open" at bounding box center [521, 113] width 11 height 11
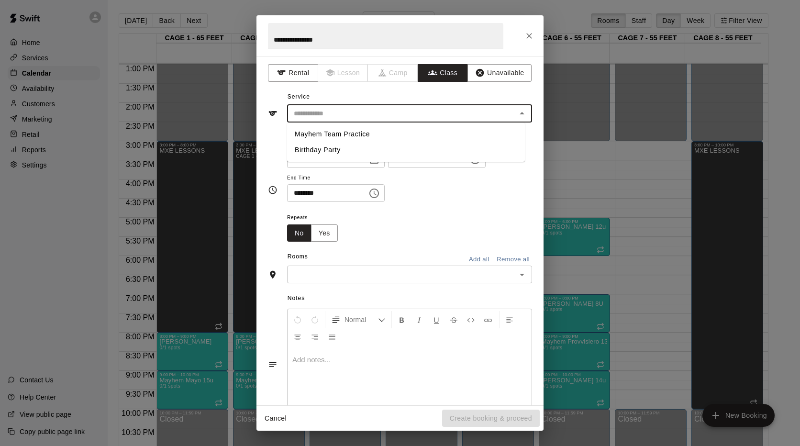
click at [382, 131] on li "Mayhem Team Practice" at bounding box center [406, 134] width 238 height 16
type input "**********"
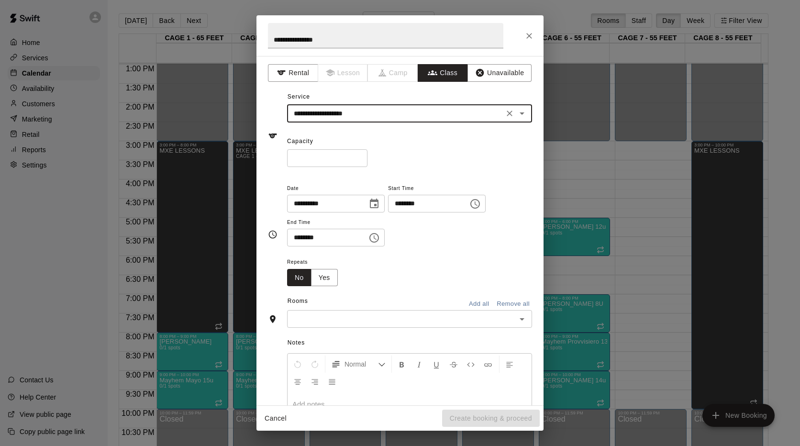
click at [408, 203] on input "********" at bounding box center [425, 204] width 74 height 18
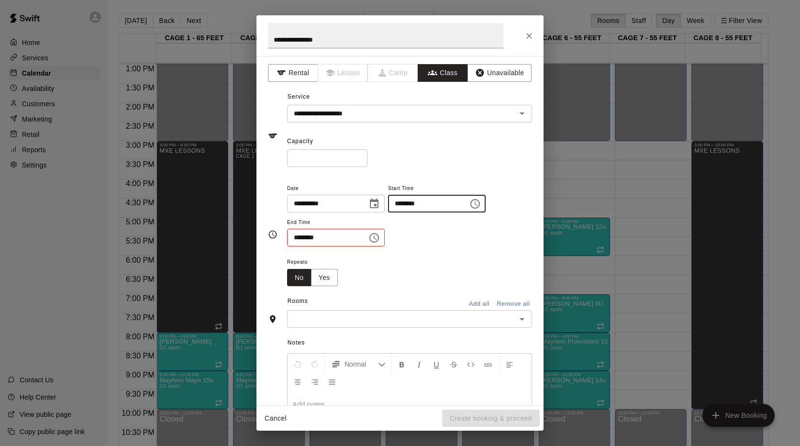
type input "********"
click at [294, 240] on input "********" at bounding box center [324, 238] width 74 height 18
type input "********"
click at [328, 278] on button "Yes" at bounding box center [324, 278] width 27 height 18
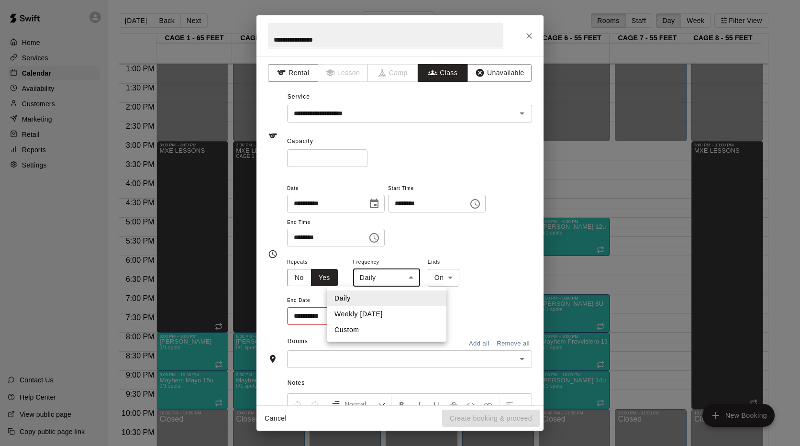
click at [414, 278] on body "Home Services Calendar Availability Customers Marketing Retail Reports Settings…" at bounding box center [400, 230] width 800 height 461
click at [390, 316] on li "Weekly [DATE]" at bounding box center [387, 314] width 120 height 16
type input "******"
click at [371, 314] on icon "Choose date" at bounding box center [372, 316] width 9 height 10
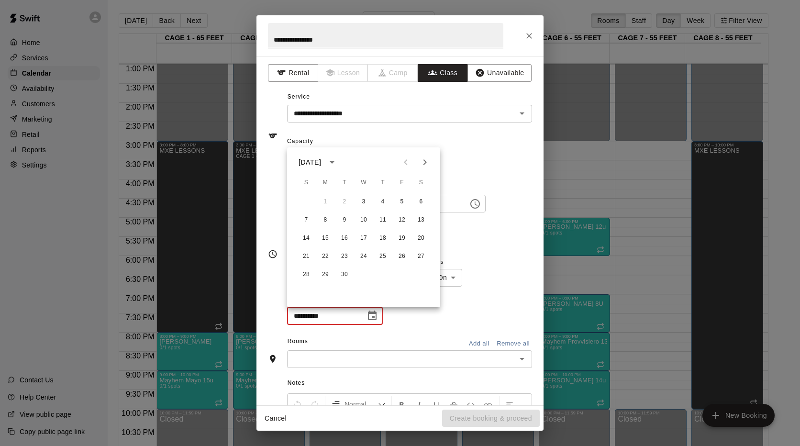
click at [429, 160] on icon "Next month" at bounding box center [424, 162] width 11 height 11
click at [362, 218] on button "5" at bounding box center [363, 220] width 17 height 17
type input "**********"
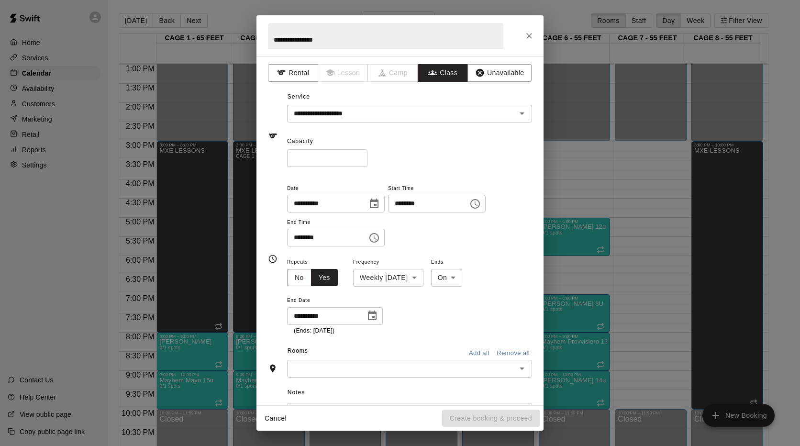
click at [518, 370] on icon "Open" at bounding box center [521, 368] width 11 height 11
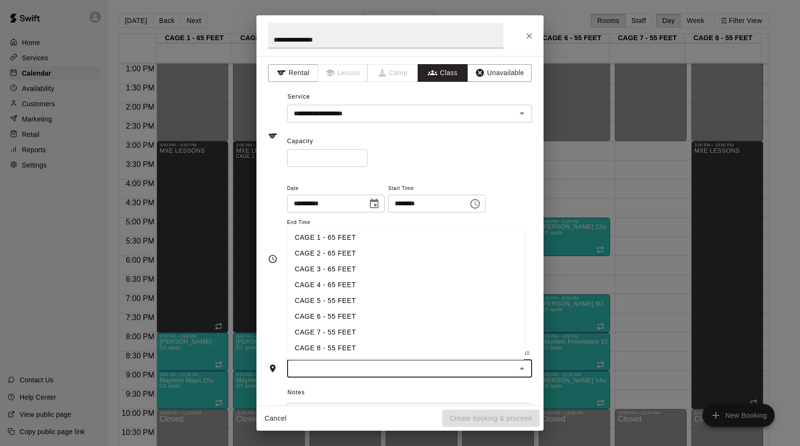
click at [324, 300] on li "CAGE 5 - 55 FEET" at bounding box center [406, 301] width 238 height 16
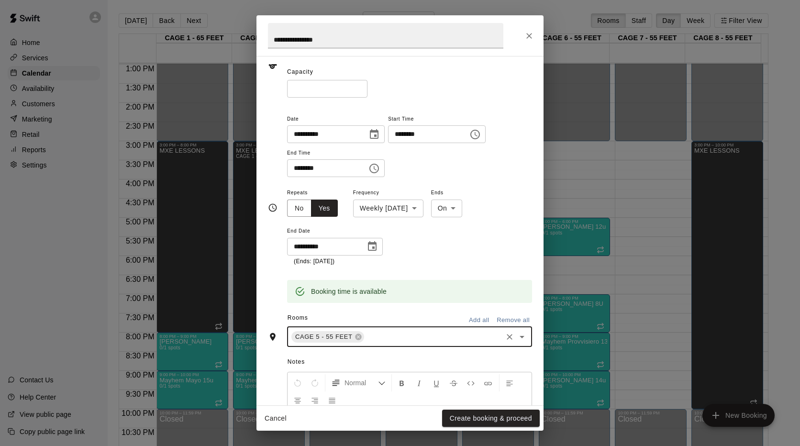
scroll to position [144, 0]
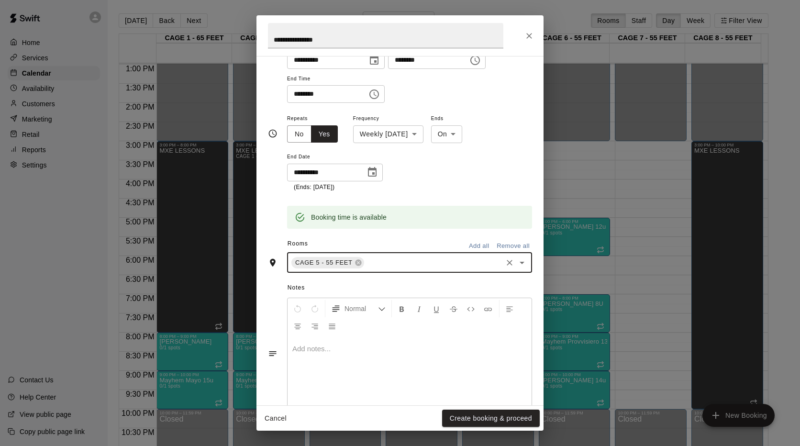
click at [516, 264] on icon "Open" at bounding box center [521, 262] width 11 height 11
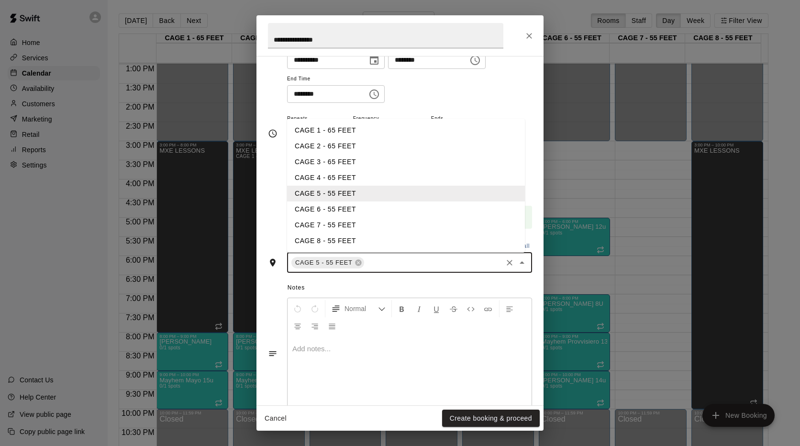
click at [322, 210] on li "CAGE 6 - 55 FEET" at bounding box center [406, 210] width 238 height 16
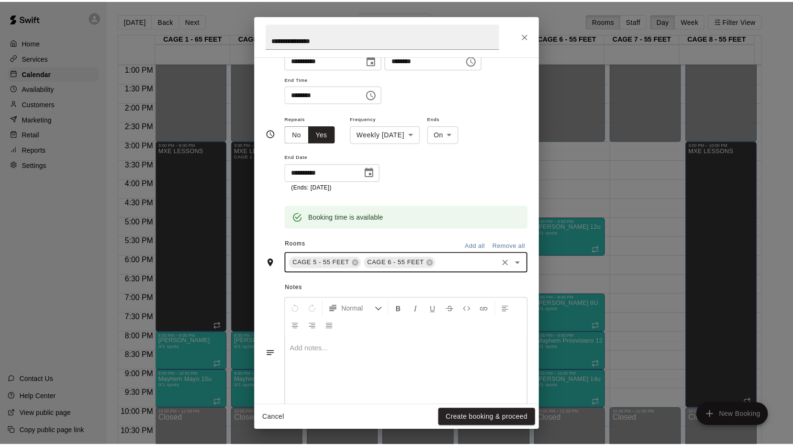
scroll to position [165, 0]
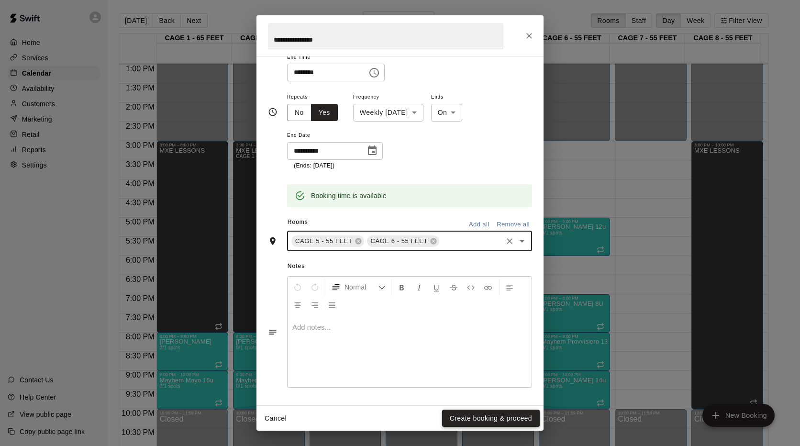
click at [483, 415] on button "Create booking & proceed" at bounding box center [491, 419] width 98 height 18
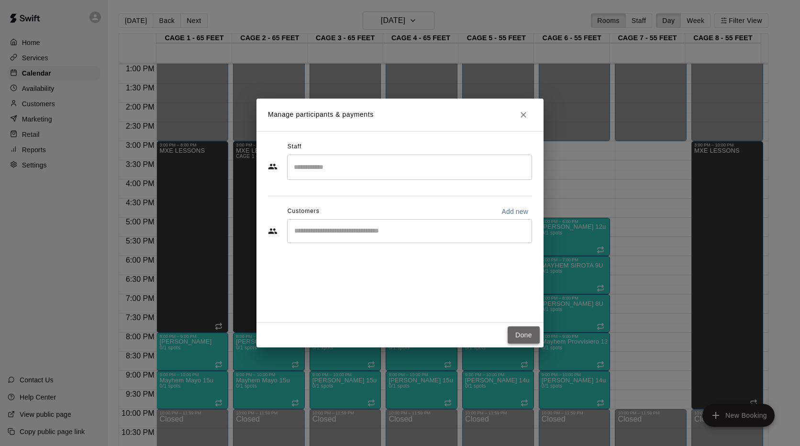
click at [526, 331] on button "Done" at bounding box center [524, 335] width 32 height 18
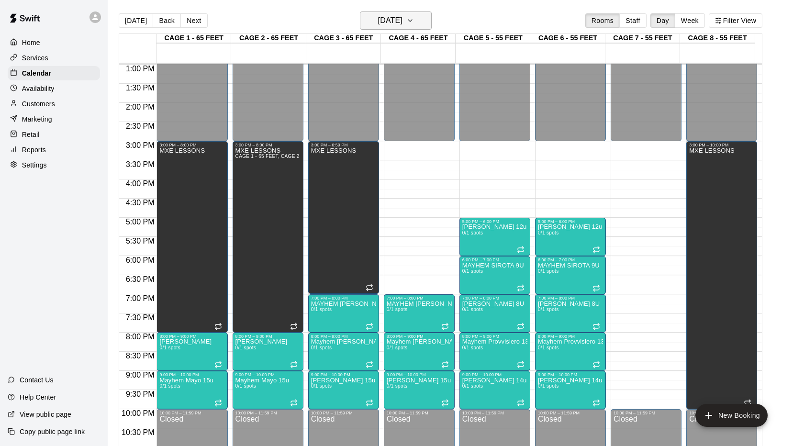
click at [431, 27] on button "[DATE]" at bounding box center [396, 20] width 72 height 18
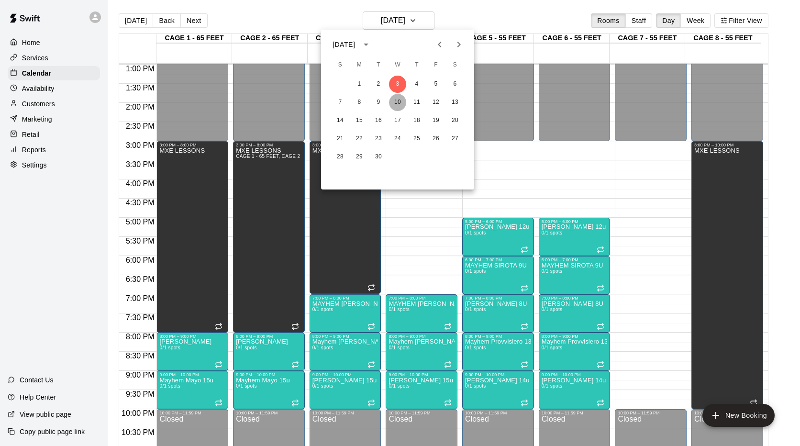
click at [394, 105] on button "10" at bounding box center [397, 102] width 17 height 17
